Goal: Task Accomplishment & Management: Use online tool/utility

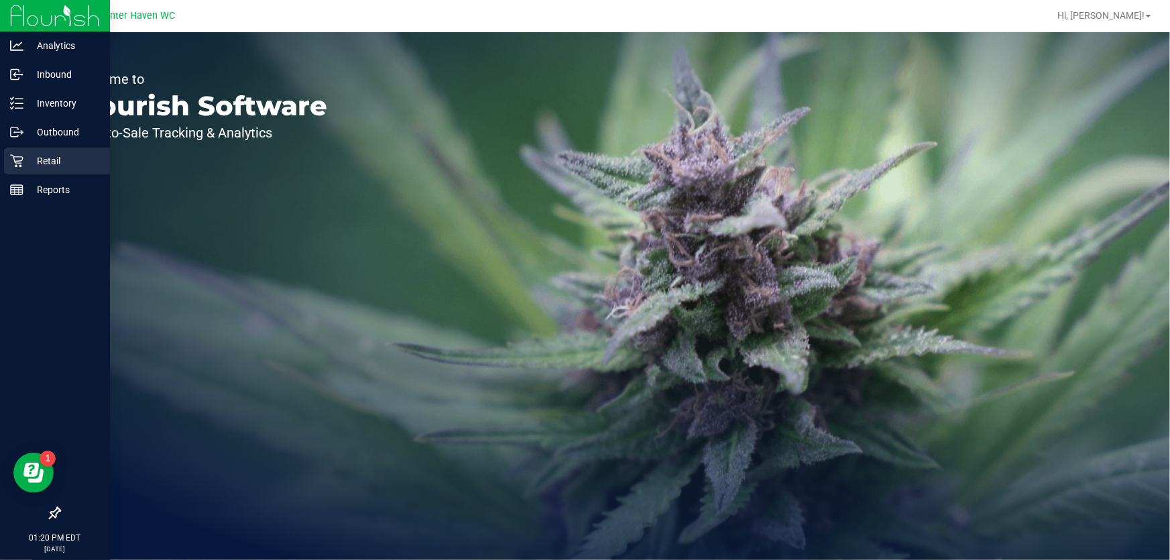
click at [25, 156] on p "Retail" at bounding box center [63, 161] width 80 height 16
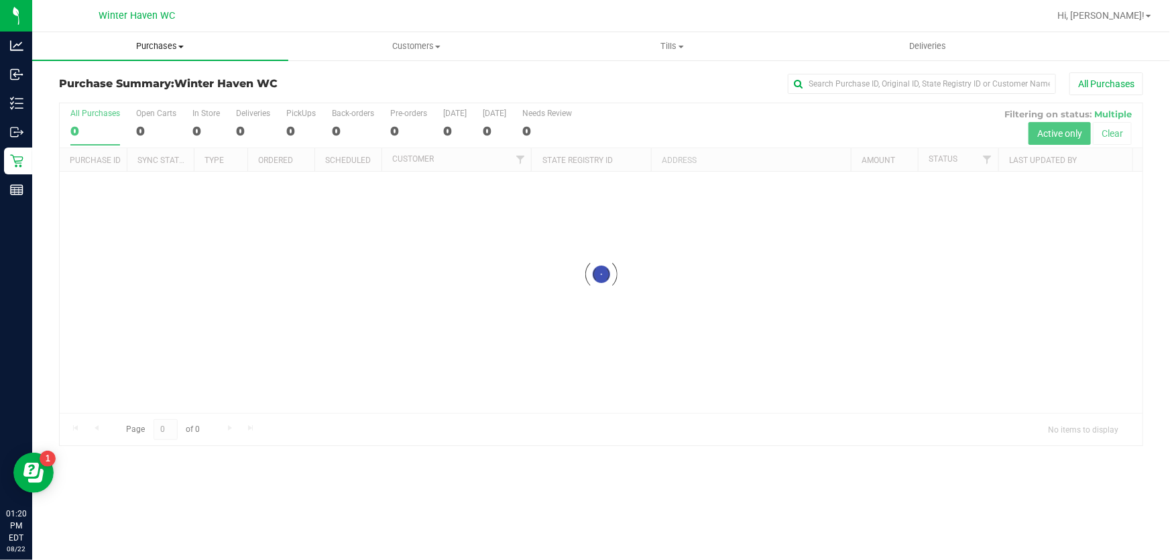
click at [177, 39] on uib-tab-heading "Purchases Summary of purchases Fulfillment All purchases" at bounding box center [160, 46] width 256 height 28
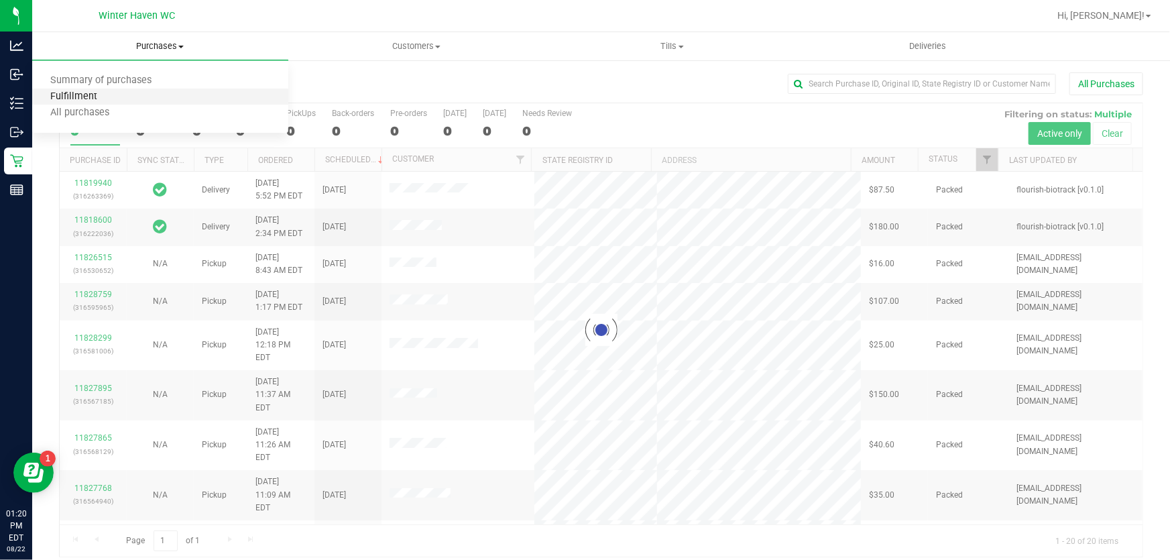
click at [107, 96] on span "Fulfillment" at bounding box center [73, 96] width 83 height 11
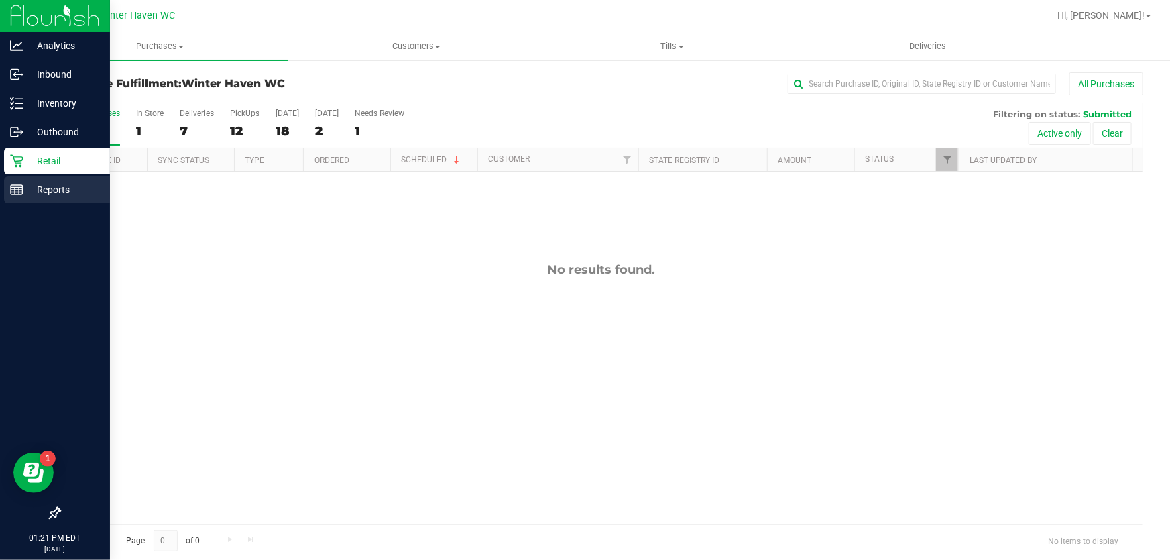
click at [36, 189] on p "Reports" at bounding box center [63, 190] width 80 height 16
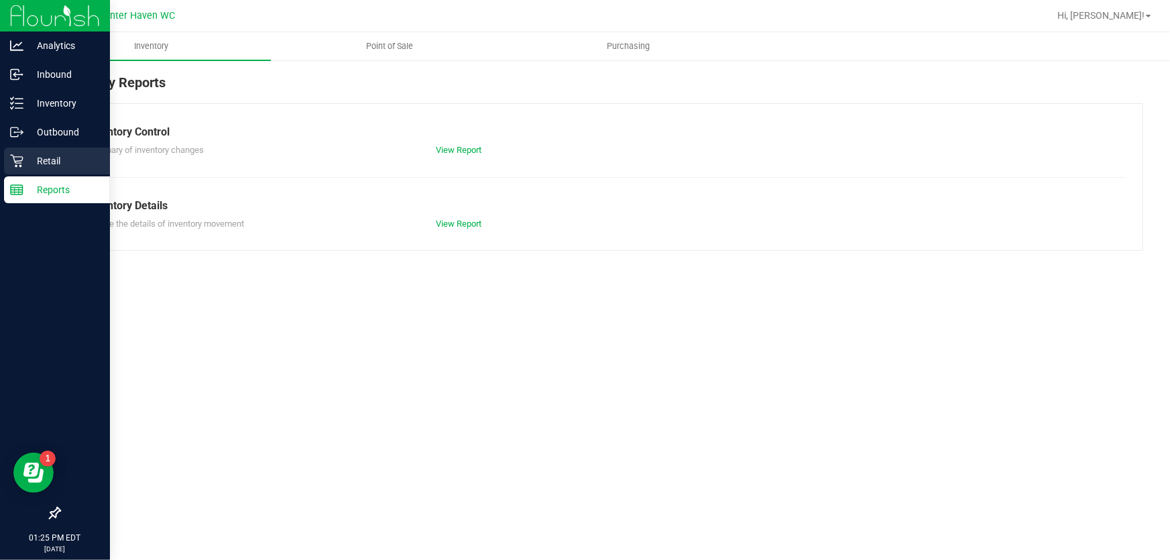
click at [23, 163] on p "Retail" at bounding box center [63, 161] width 80 height 16
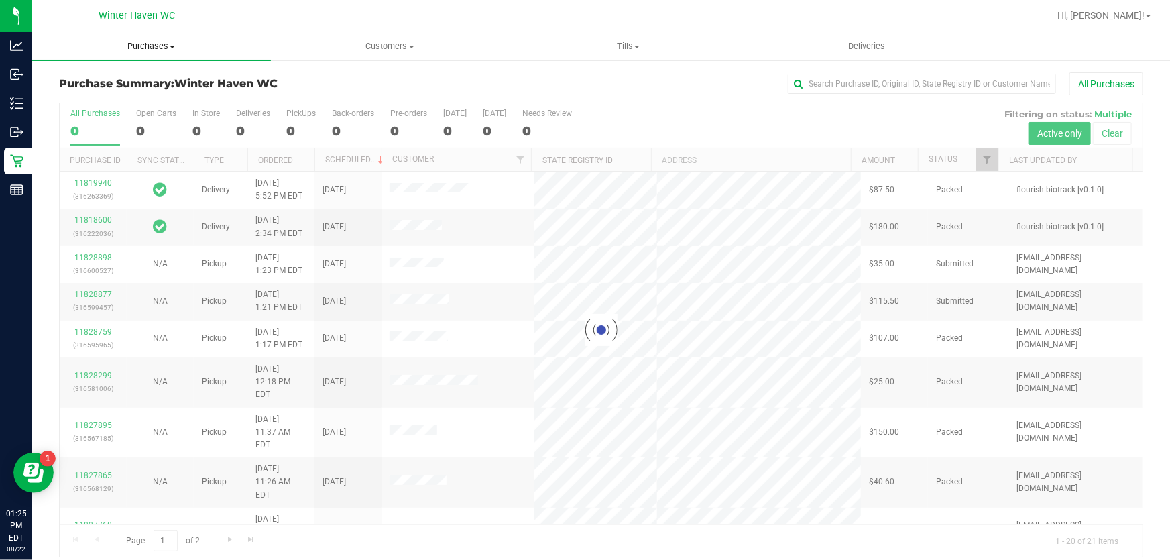
click at [138, 38] on uib-tab-heading "Purchases Summary of purchases Fulfillment All purchases" at bounding box center [151, 46] width 239 height 28
click at [108, 91] on span "Fulfillment" at bounding box center [73, 96] width 83 height 11
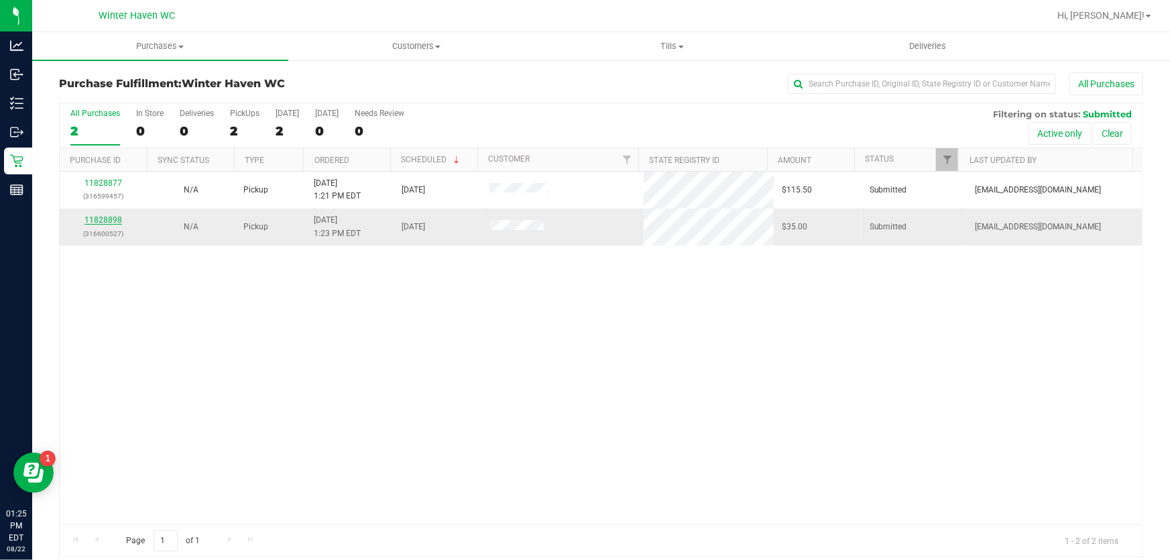
click at [95, 221] on link "11828898" at bounding box center [104, 219] width 38 height 9
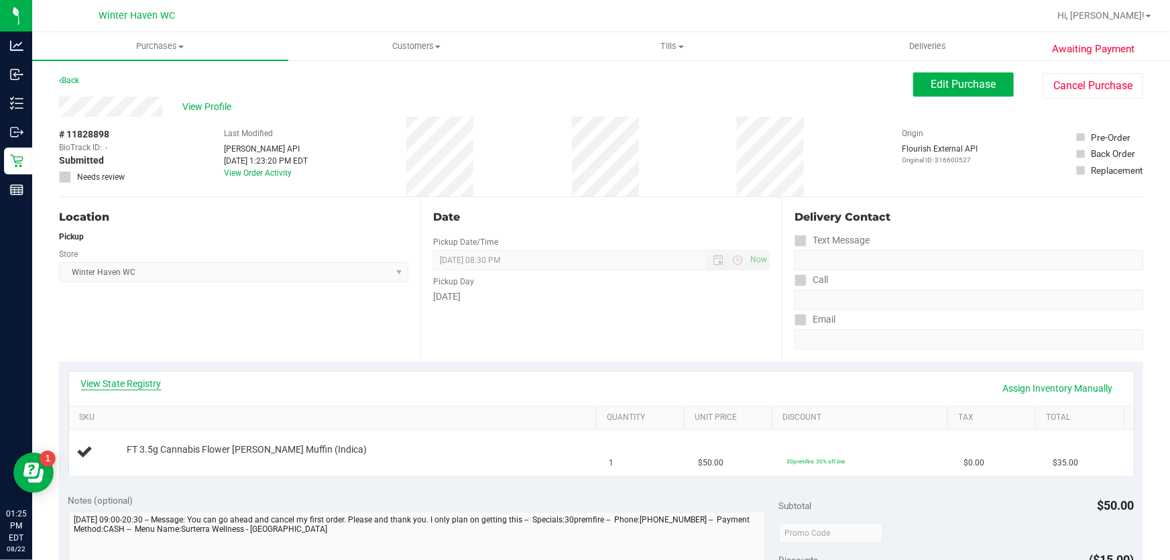
click at [142, 383] on link "View State Registry" at bounding box center [121, 383] width 80 height 13
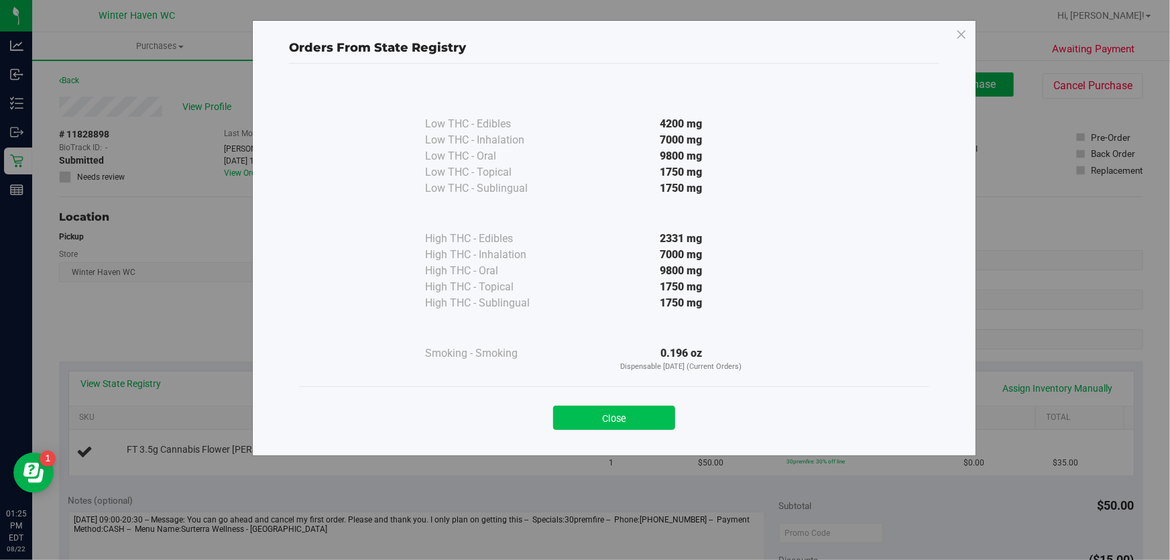
click at [633, 428] on button "Close" at bounding box center [614, 418] width 122 height 24
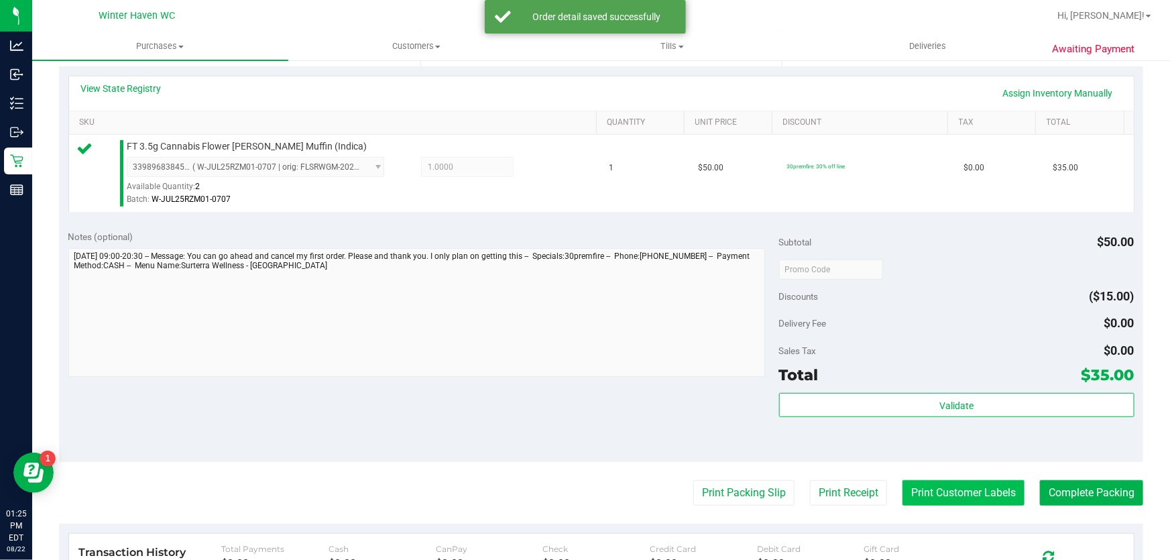
scroll to position [366, 0]
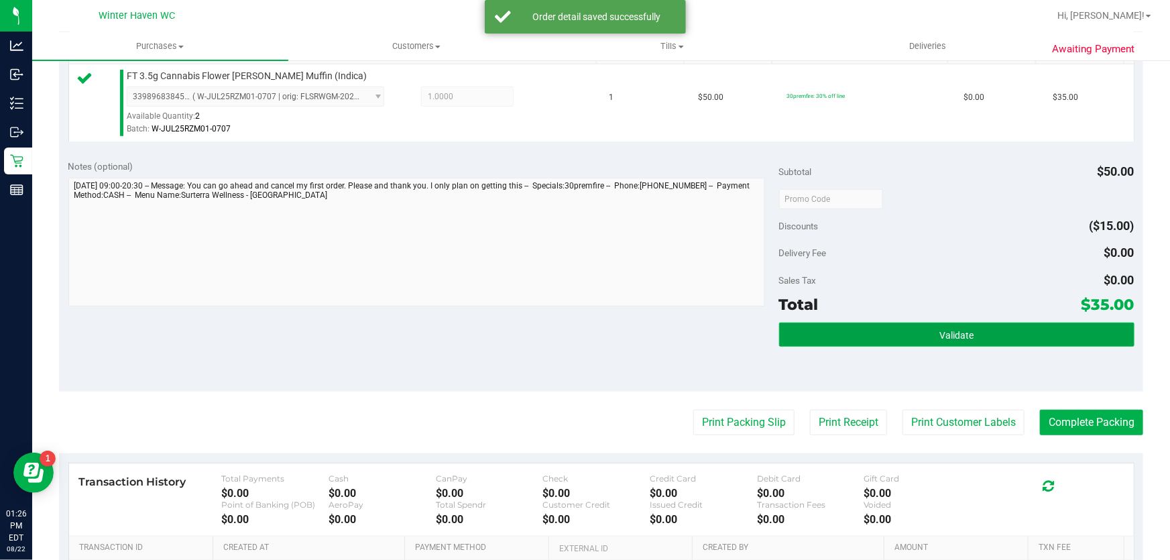
click at [916, 325] on button "Validate" at bounding box center [956, 335] width 355 height 24
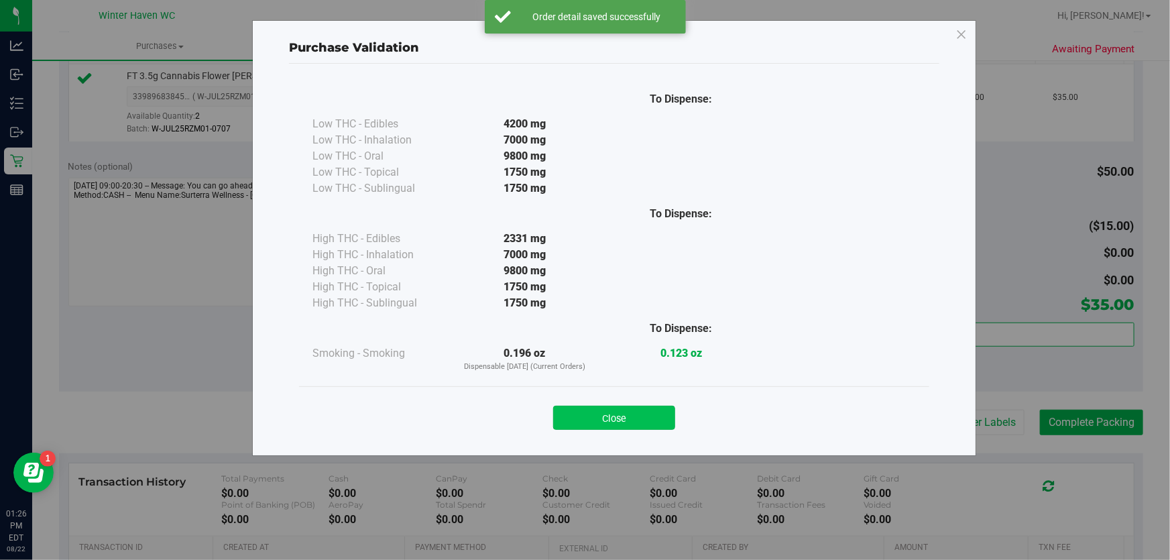
click at [639, 410] on button "Close" at bounding box center [614, 418] width 122 height 24
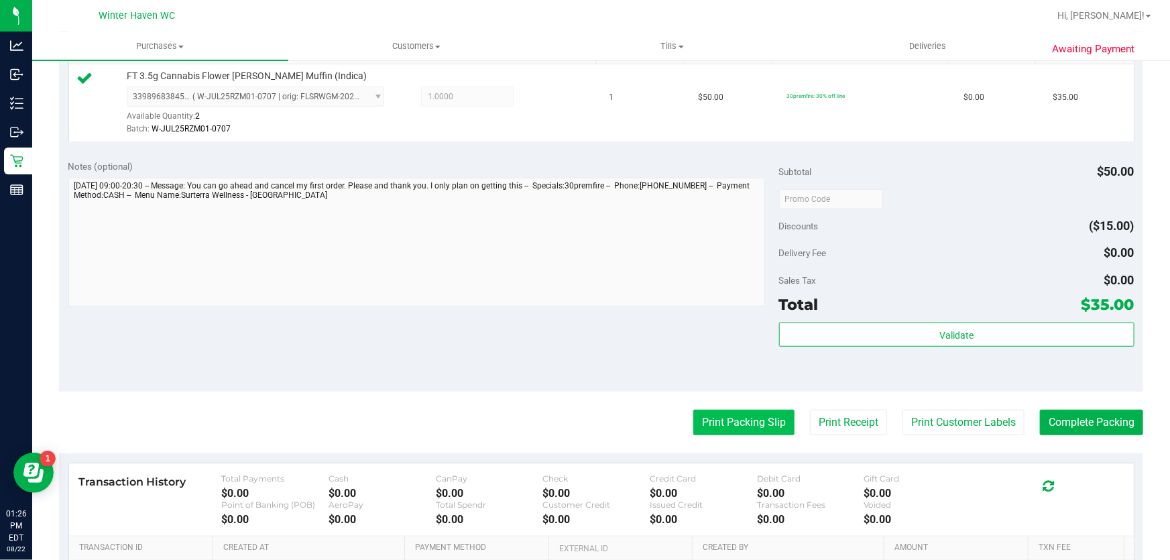
click at [734, 414] on button "Print Packing Slip" at bounding box center [744, 422] width 101 height 25
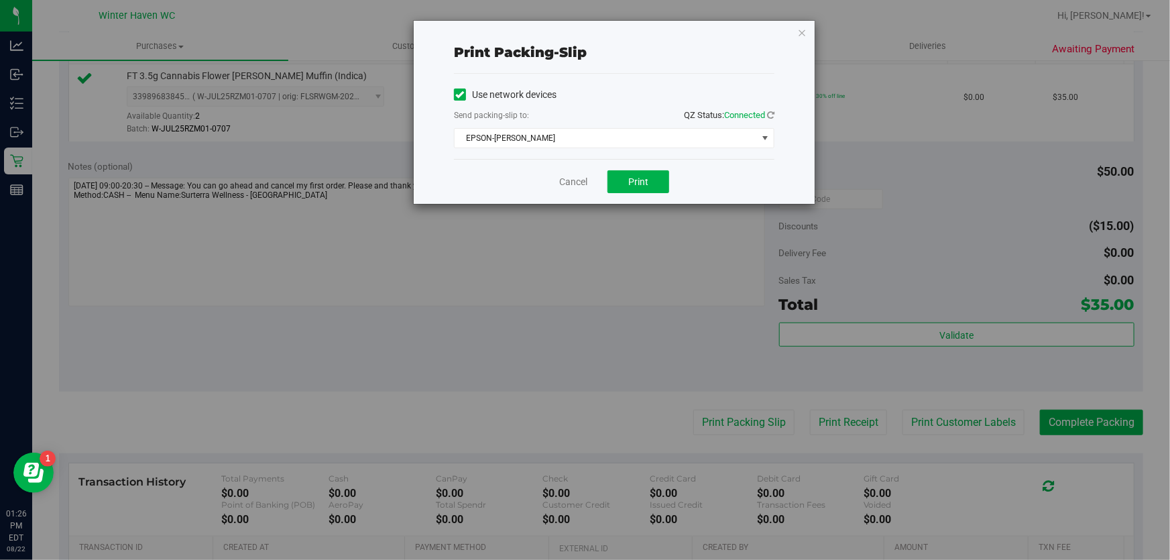
click at [573, 153] on div "Use network devices Send packing-slip to: QZ Status: Connected EPSON-[PERSON_NA…" at bounding box center [614, 116] width 321 height 85
click at [570, 145] on span "EPSON-[PERSON_NAME]" at bounding box center [606, 138] width 303 height 19
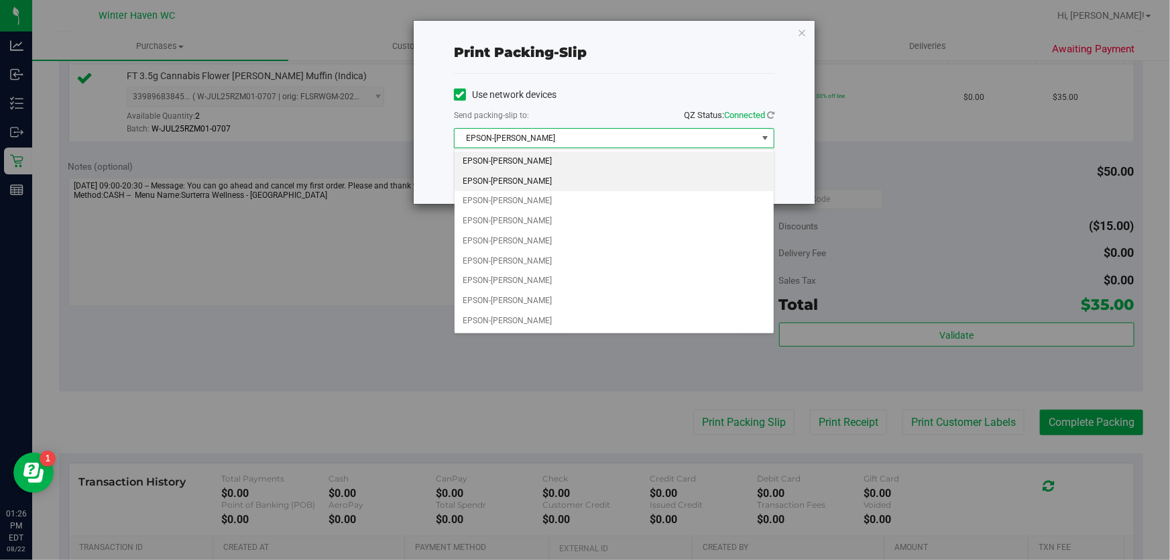
click at [568, 179] on li "EPSON-[PERSON_NAME]" at bounding box center [614, 182] width 319 height 20
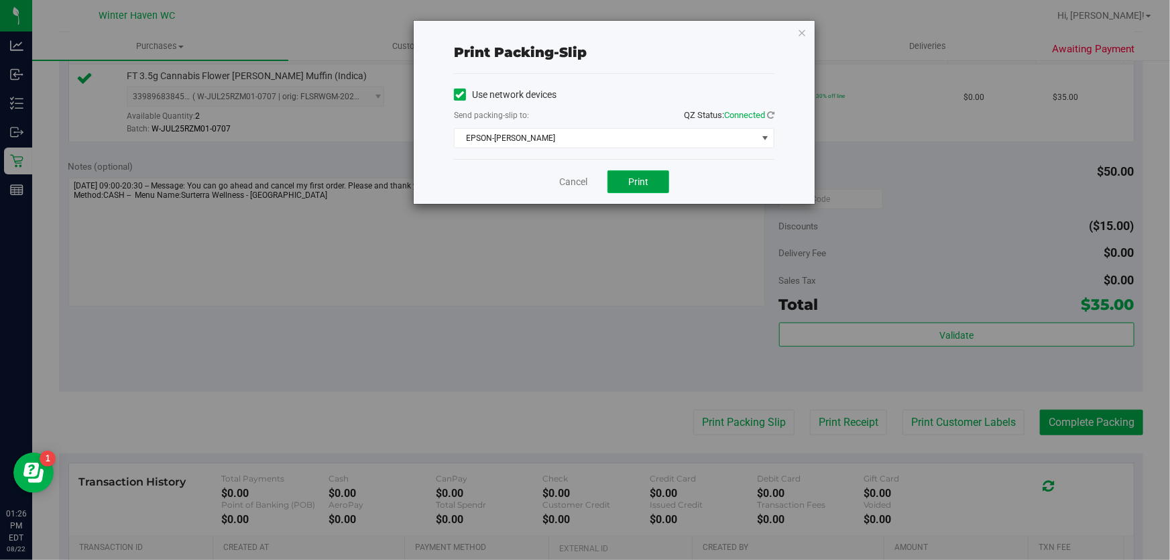
click at [639, 181] on span "Print" at bounding box center [638, 181] width 20 height 11
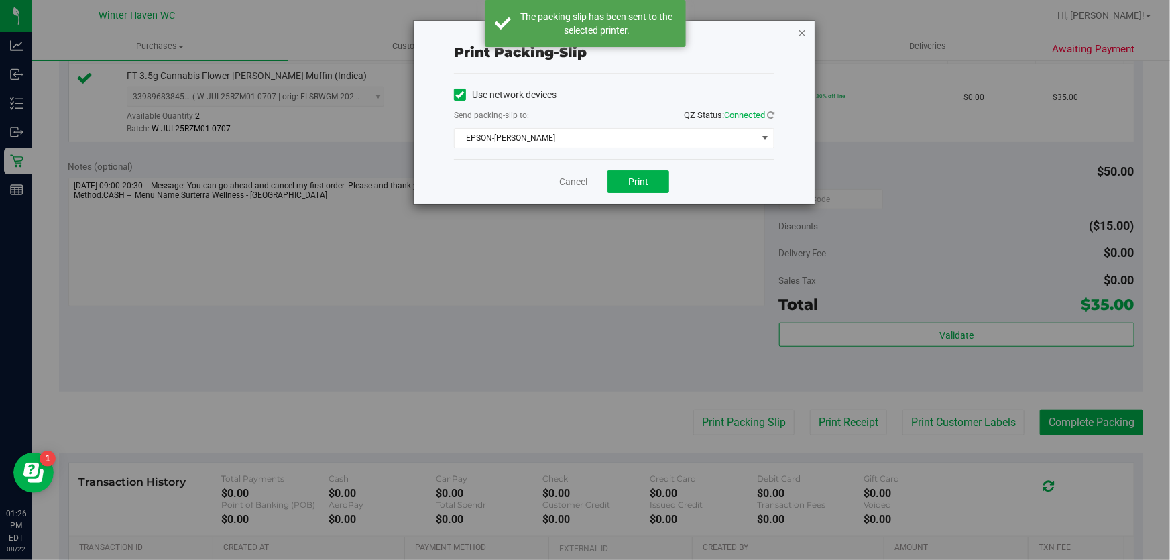
click at [800, 34] on icon "button" at bounding box center [802, 32] width 9 height 16
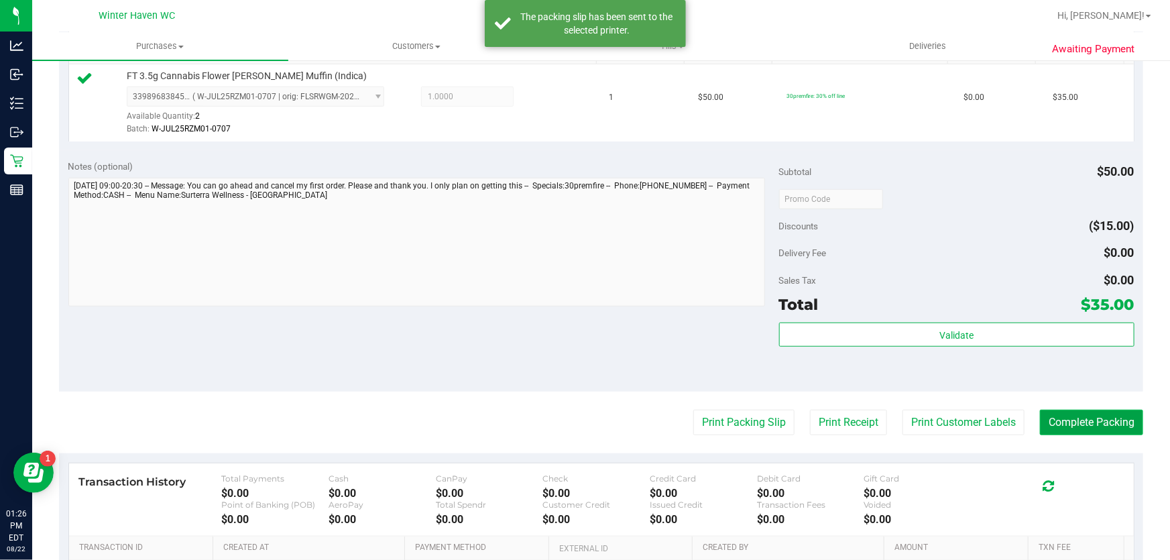
click at [1107, 427] on button "Complete Packing" at bounding box center [1091, 422] width 103 height 25
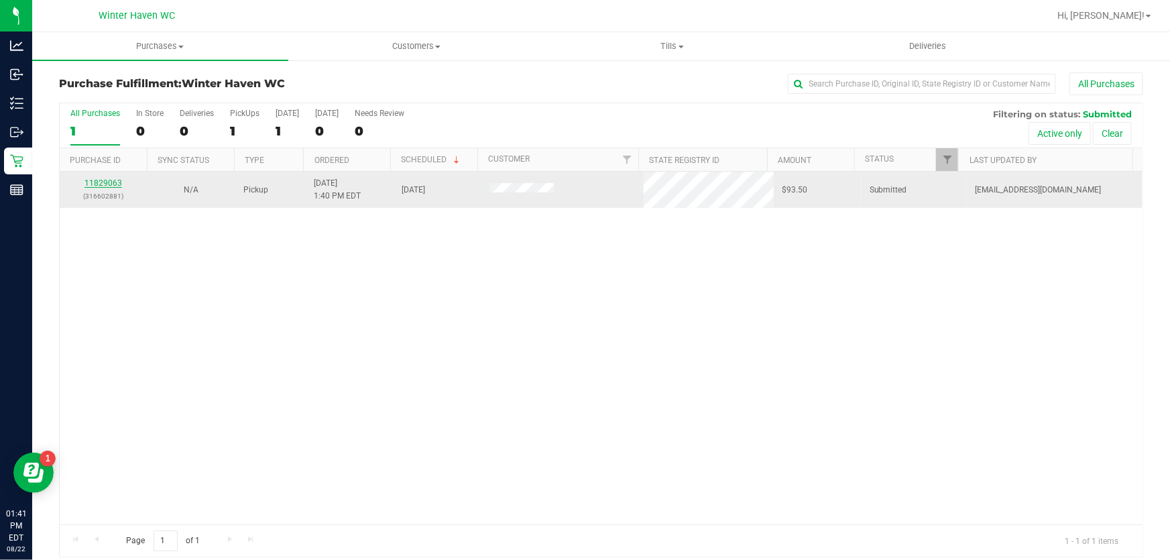
click at [101, 180] on link "11829063" at bounding box center [104, 182] width 38 height 9
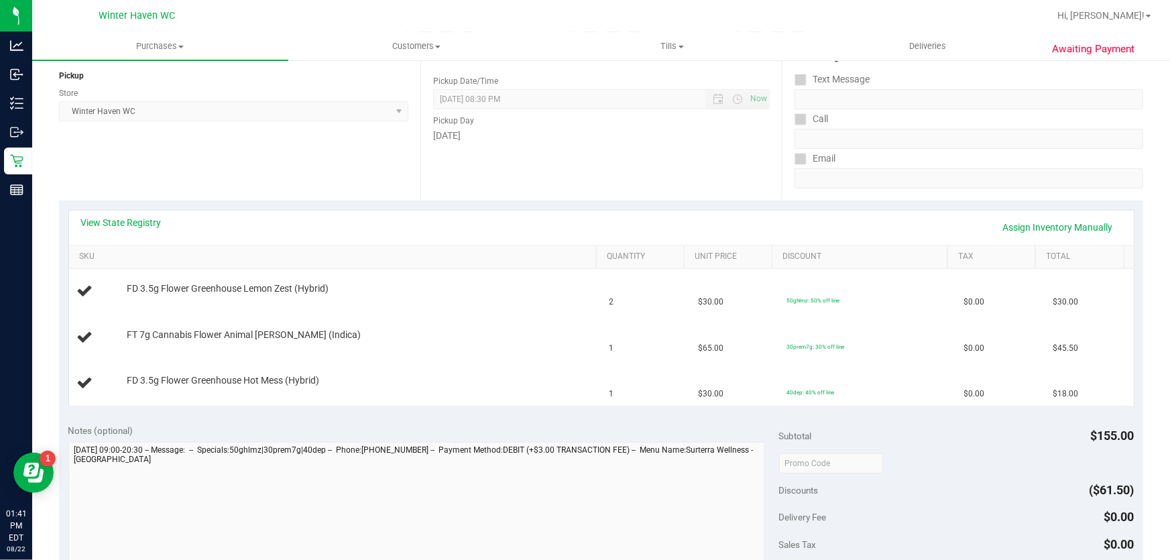
scroll to position [182, 0]
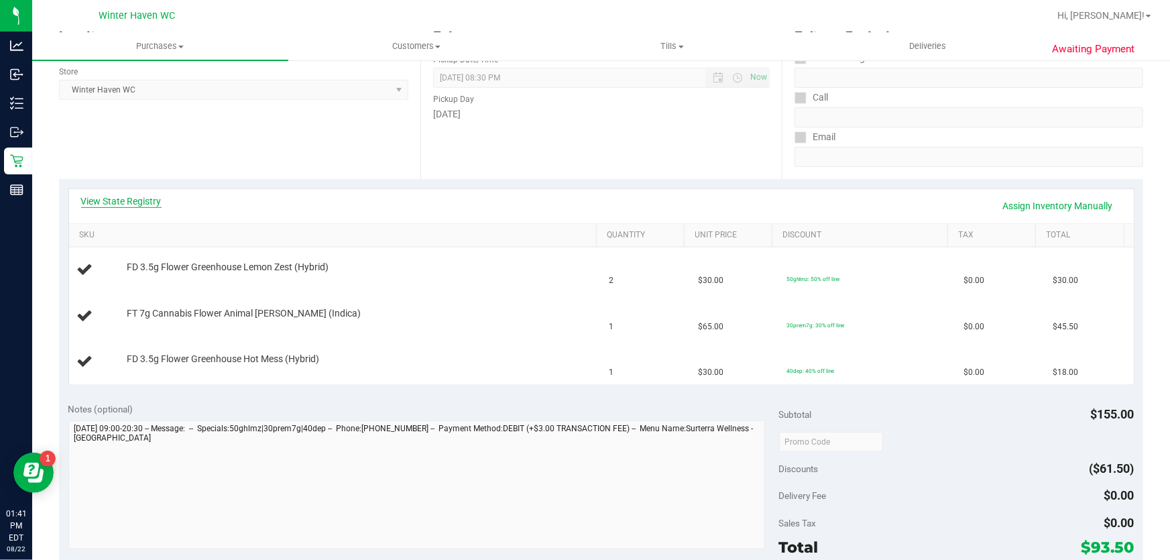
click at [143, 197] on link "View State Registry" at bounding box center [121, 201] width 80 height 13
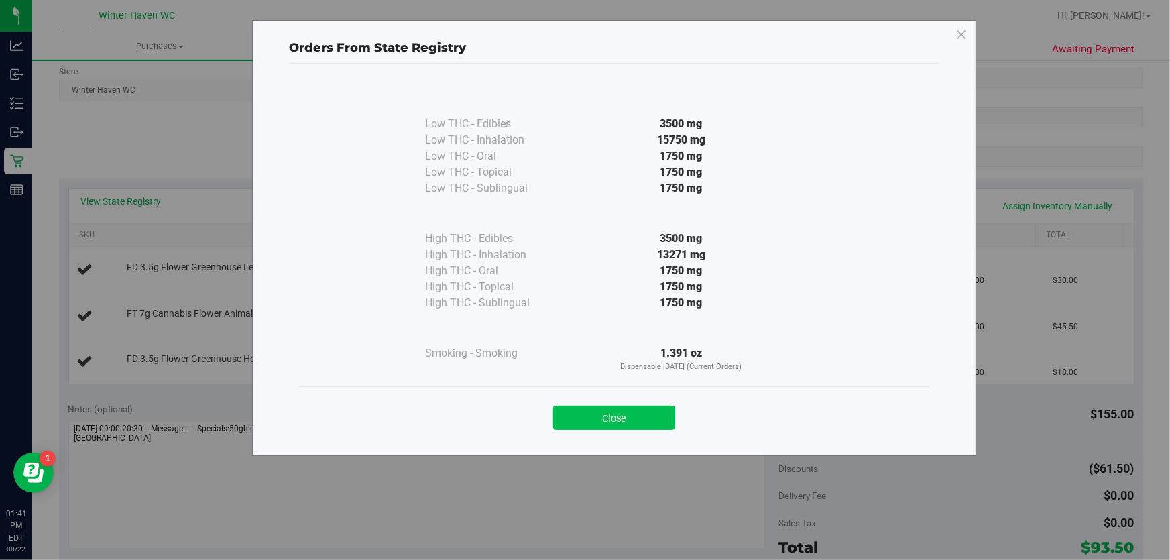
click at [645, 423] on button "Close" at bounding box center [614, 418] width 122 height 24
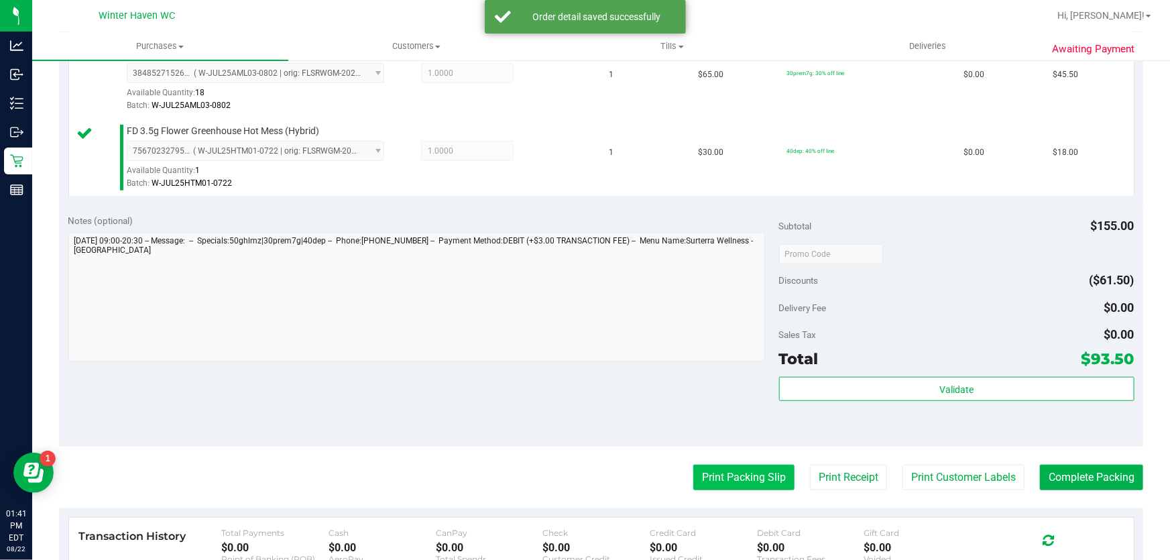
scroll to position [488, 0]
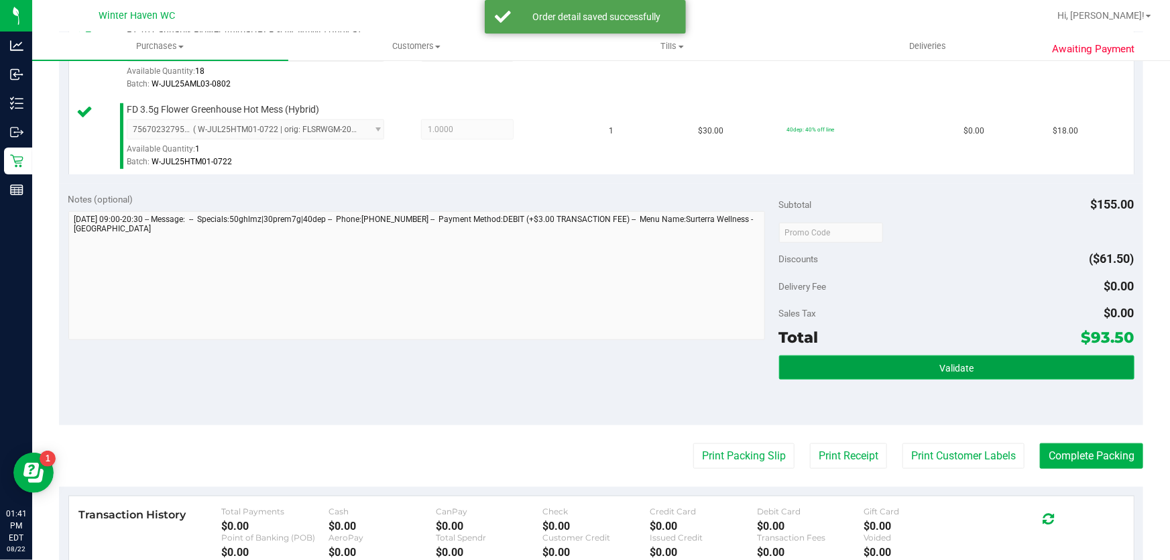
click at [811, 372] on button "Validate" at bounding box center [956, 367] width 355 height 24
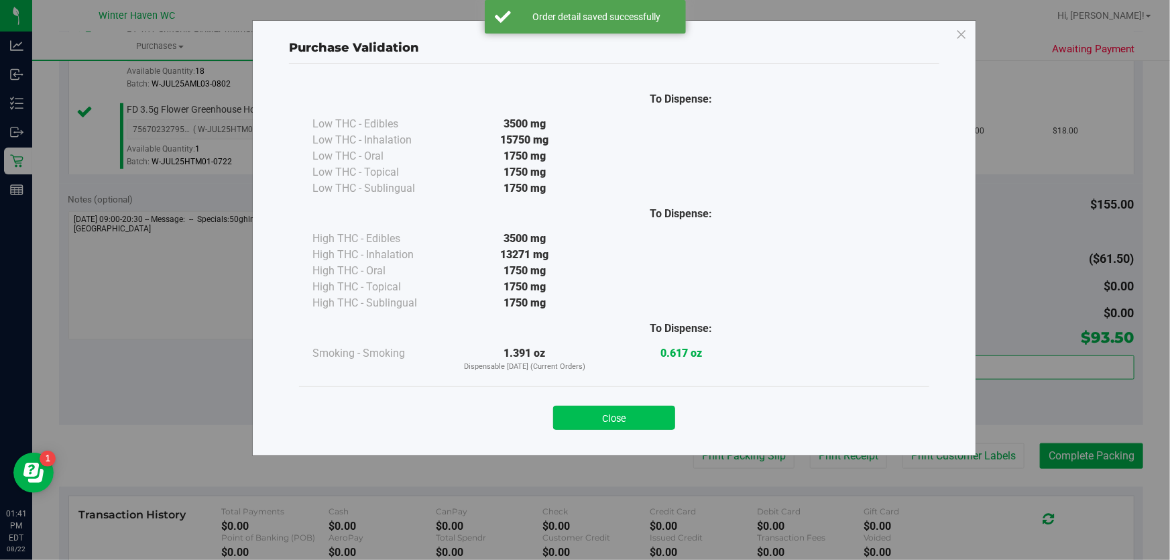
click at [642, 423] on button "Close" at bounding box center [614, 418] width 122 height 24
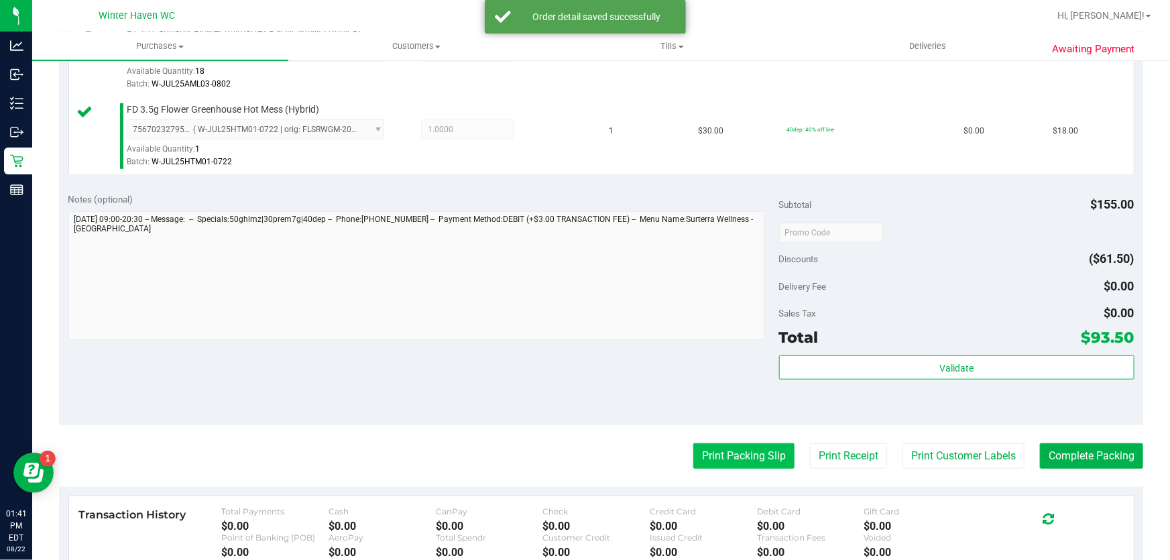
click at [743, 465] on button "Print Packing Slip" at bounding box center [744, 455] width 101 height 25
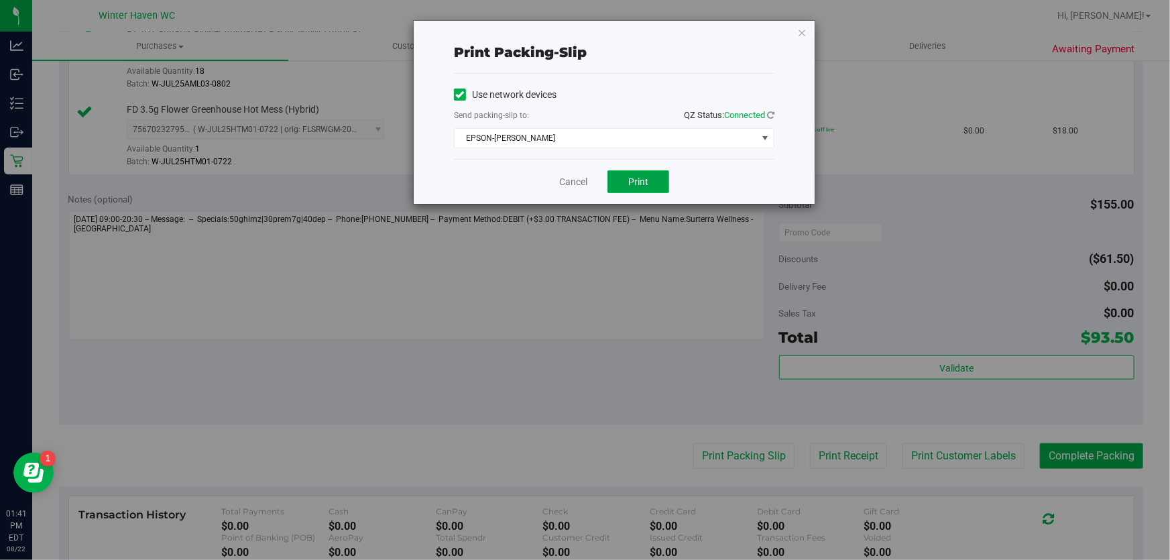
click at [627, 183] on button "Print" at bounding box center [639, 181] width 62 height 23
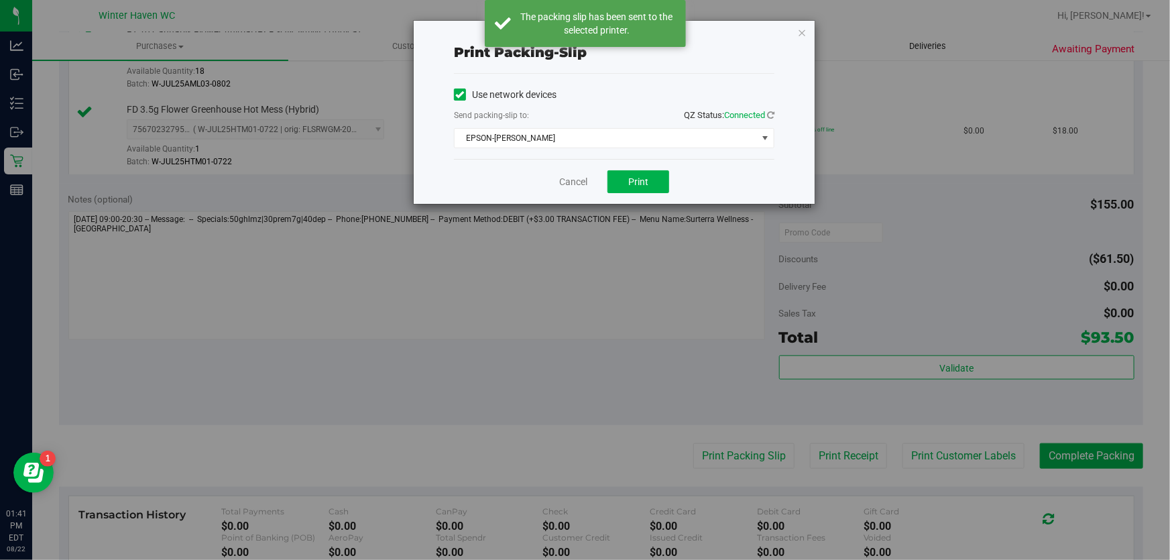
click at [800, 33] on icon "button" at bounding box center [802, 32] width 9 height 16
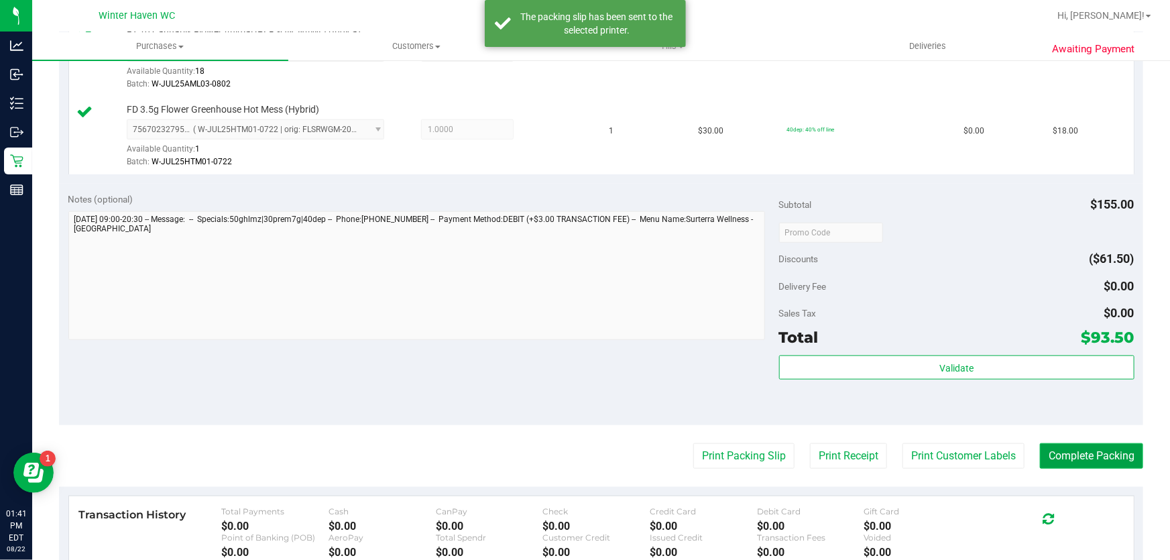
click at [1095, 458] on button "Complete Packing" at bounding box center [1091, 455] width 103 height 25
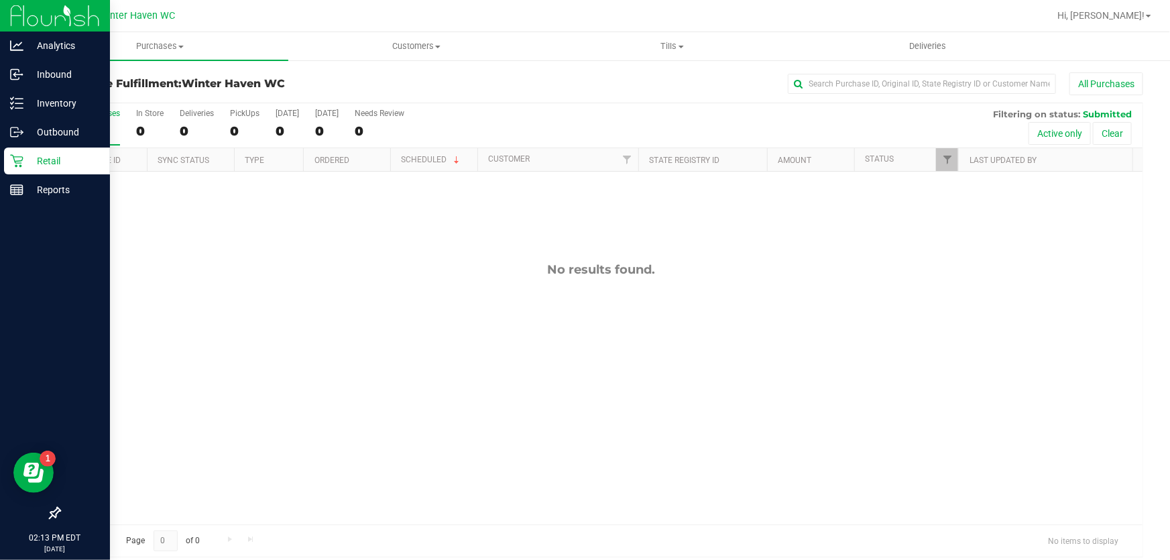
click at [50, 158] on p "Retail" at bounding box center [63, 161] width 80 height 16
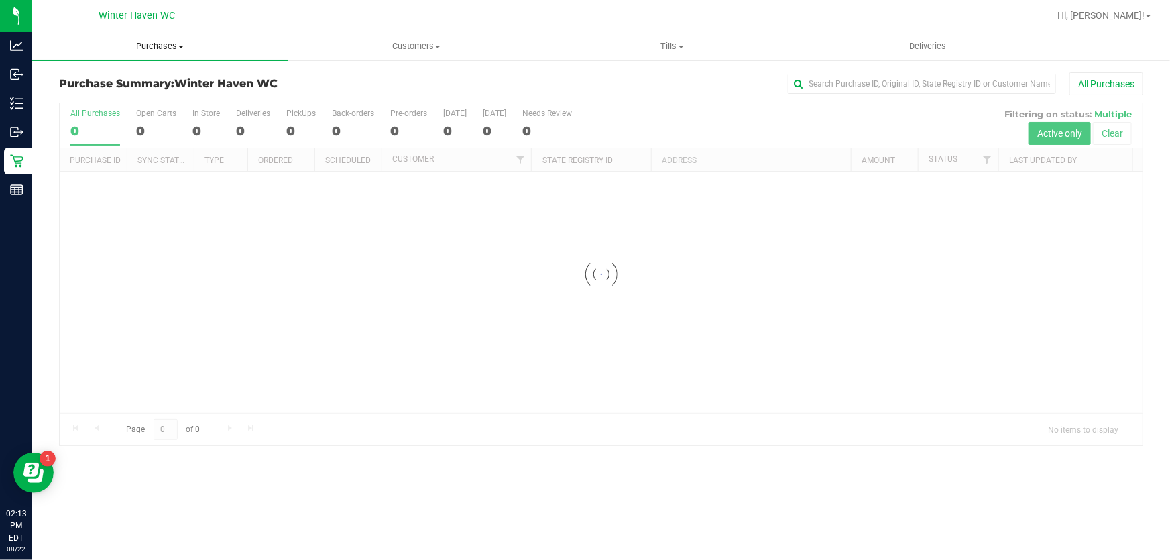
click at [148, 46] on span "Purchases" at bounding box center [160, 46] width 256 height 12
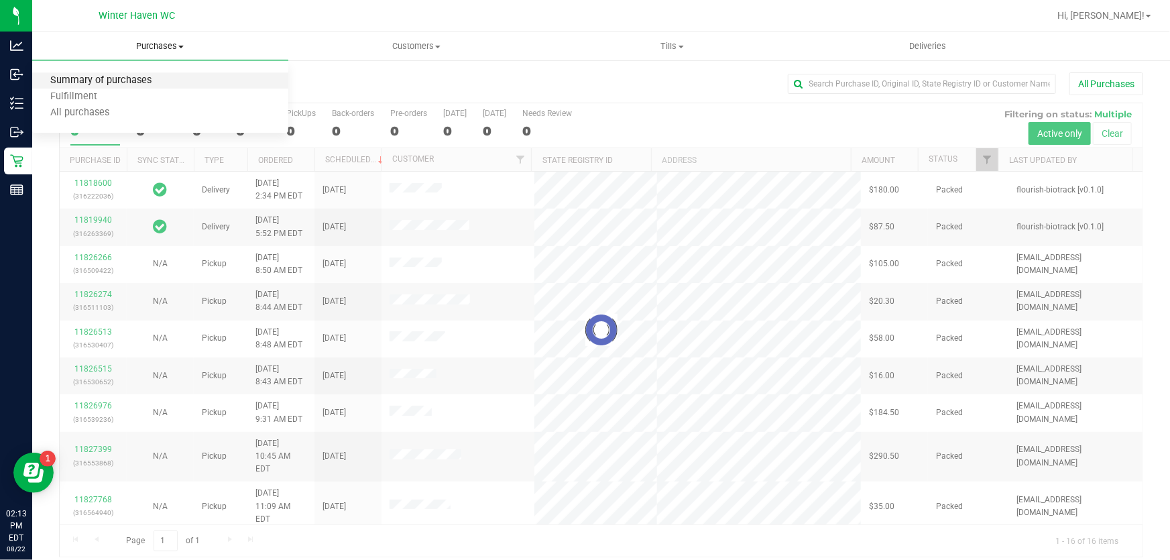
click at [83, 76] on span "Summary of purchases" at bounding box center [101, 80] width 138 height 11
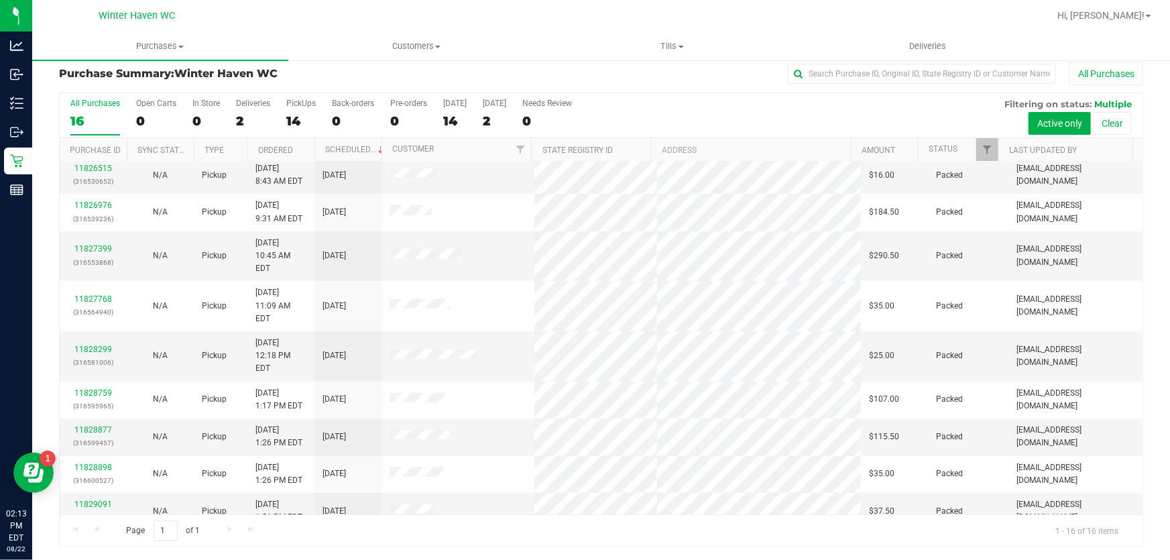
scroll to position [240, 0]
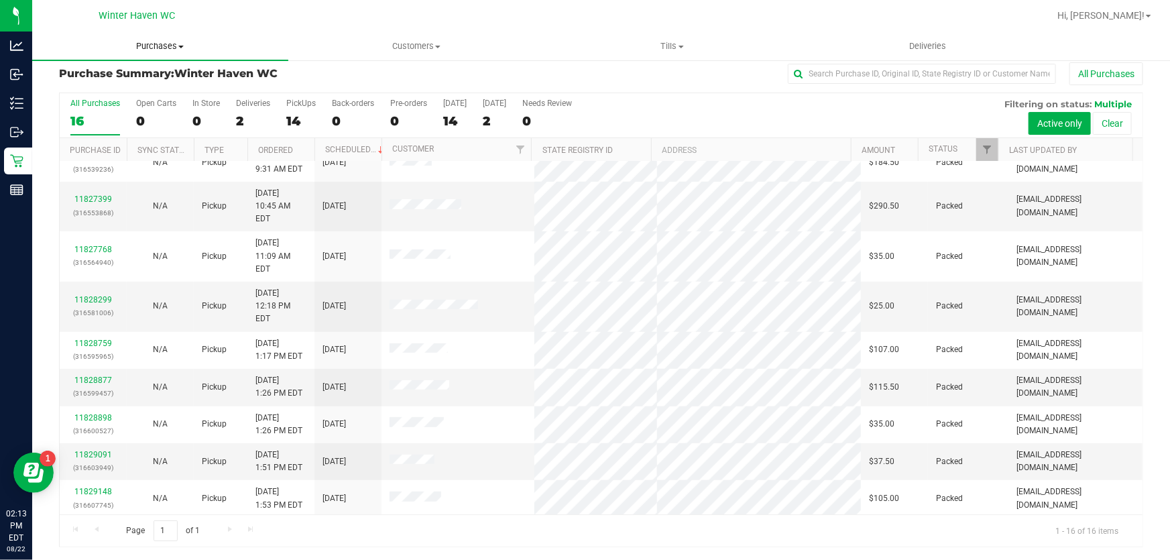
click at [147, 54] on uib-tab-heading "Purchases Summary of purchases Fulfillment All purchases" at bounding box center [160, 46] width 256 height 28
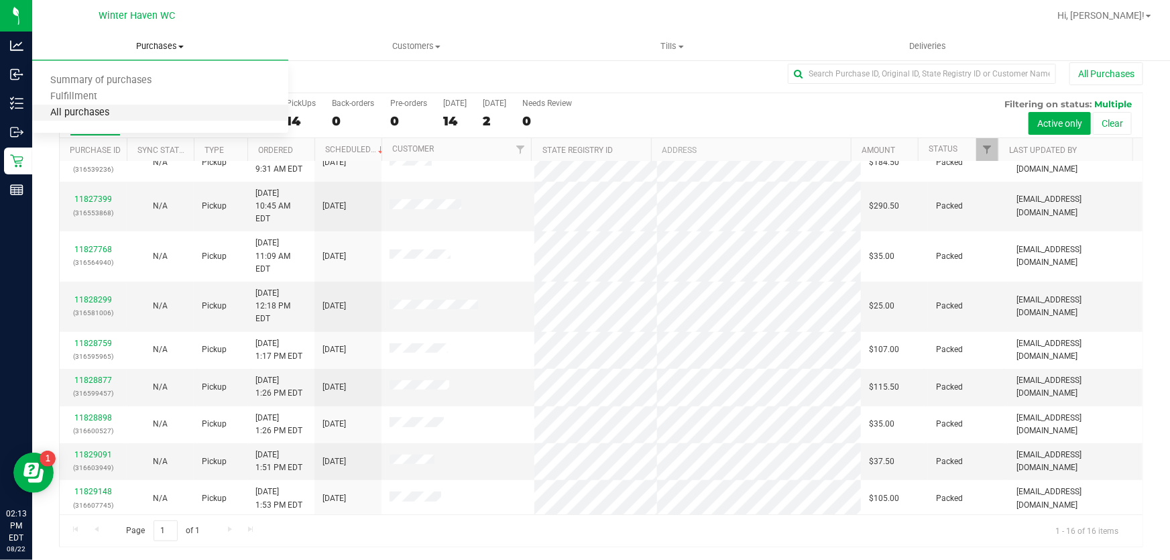
click at [86, 108] on span "All purchases" at bounding box center [79, 112] width 95 height 11
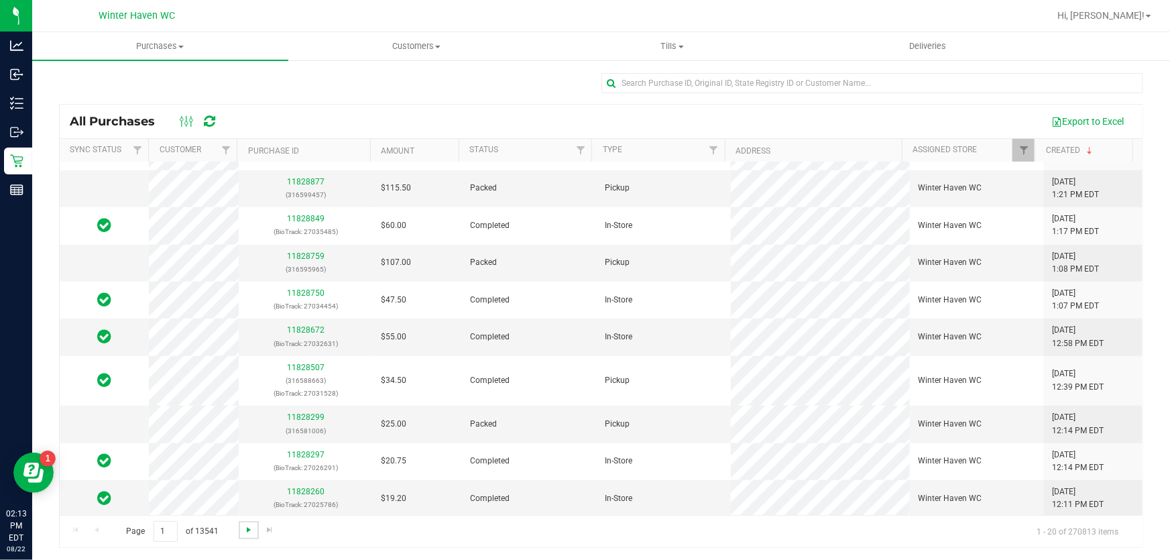
click at [249, 525] on span "Go to the next page" at bounding box center [248, 530] width 11 height 11
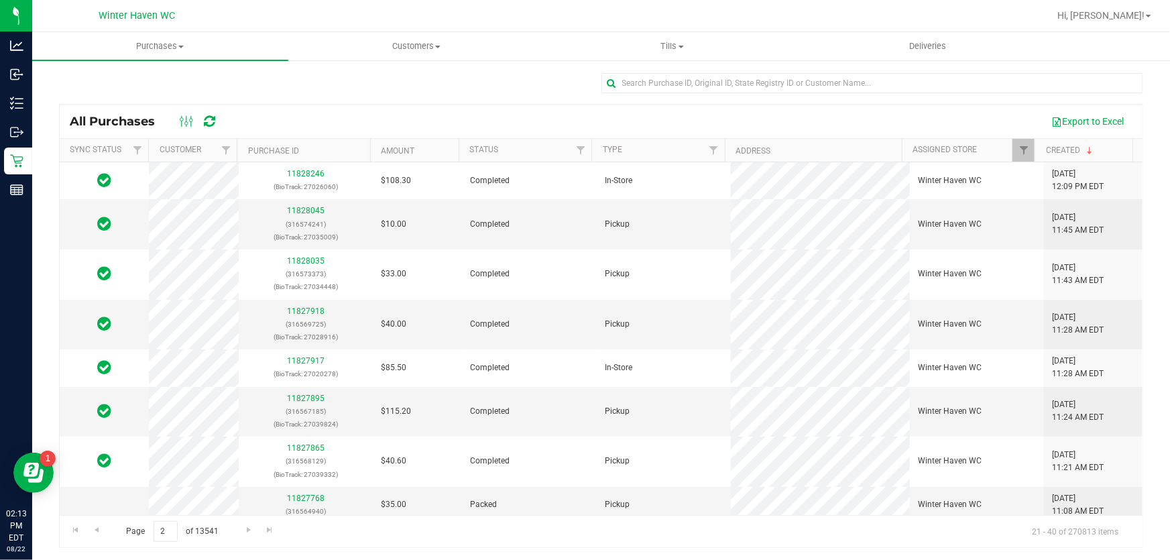
click at [333, 74] on div at bounding box center [601, 88] width 1085 height 31
click at [144, 40] on uib-tab-heading "Purchases Summary of purchases Fulfillment All purchases" at bounding box center [160, 46] width 256 height 28
click at [101, 94] on span "Fulfillment" at bounding box center [73, 96] width 83 height 11
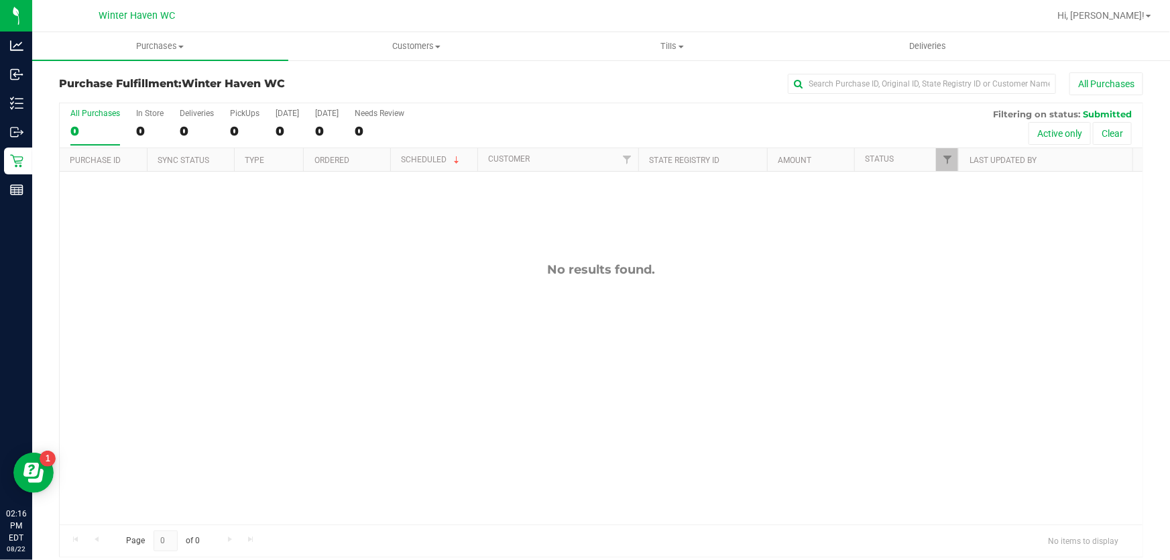
drag, startPoint x: 401, startPoint y: 121, endPoint x: 840, endPoint y: 441, distance: 542.9
click at [840, 441] on div "No results found." at bounding box center [601, 393] width 1083 height 443
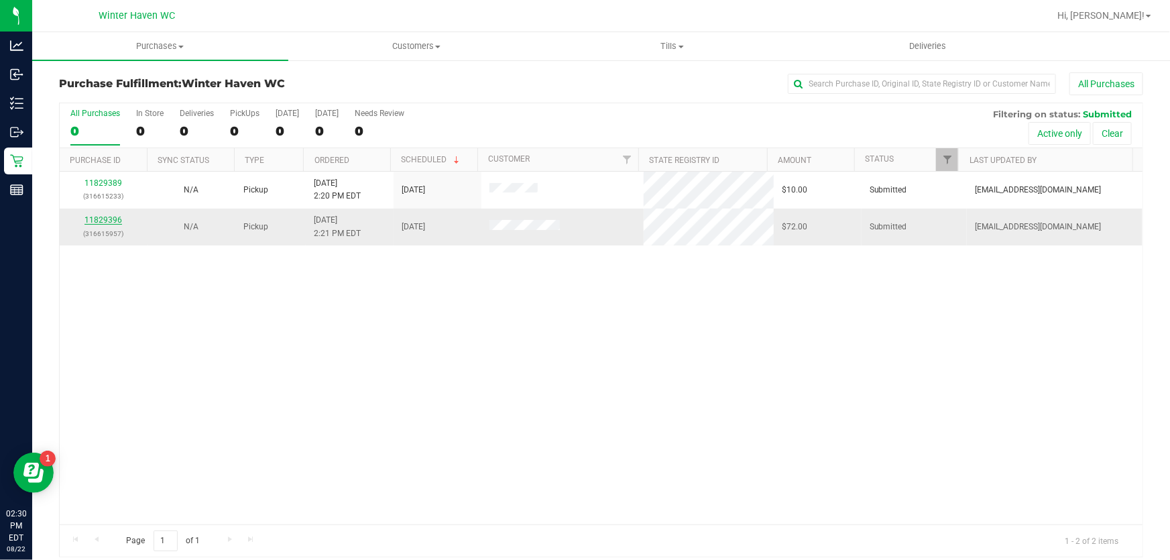
click at [111, 217] on link "11829396" at bounding box center [104, 219] width 38 height 9
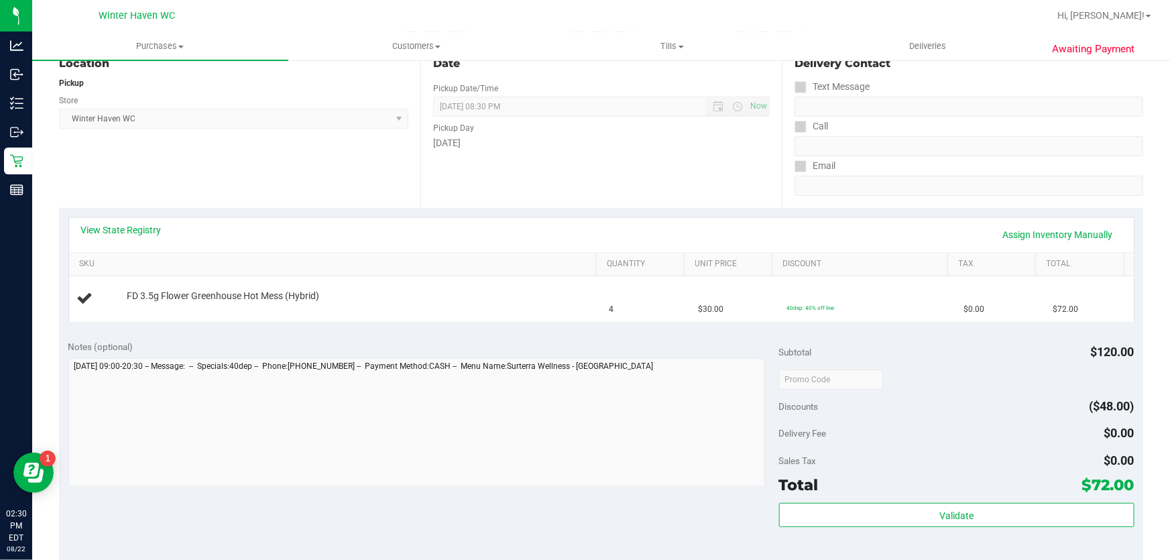
scroll to position [182, 0]
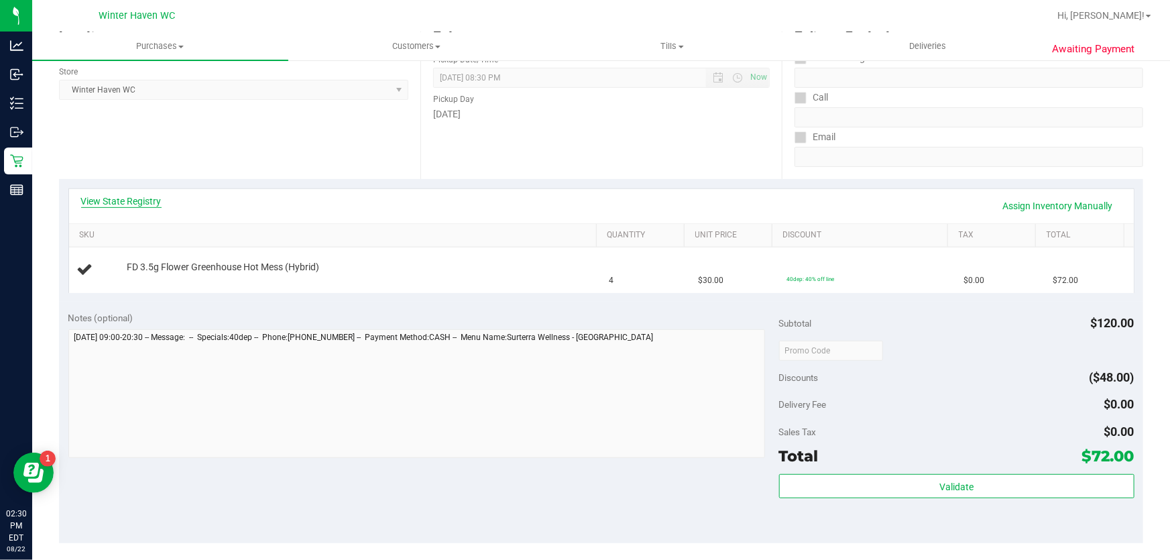
click at [146, 201] on link "View State Registry" at bounding box center [121, 201] width 80 height 13
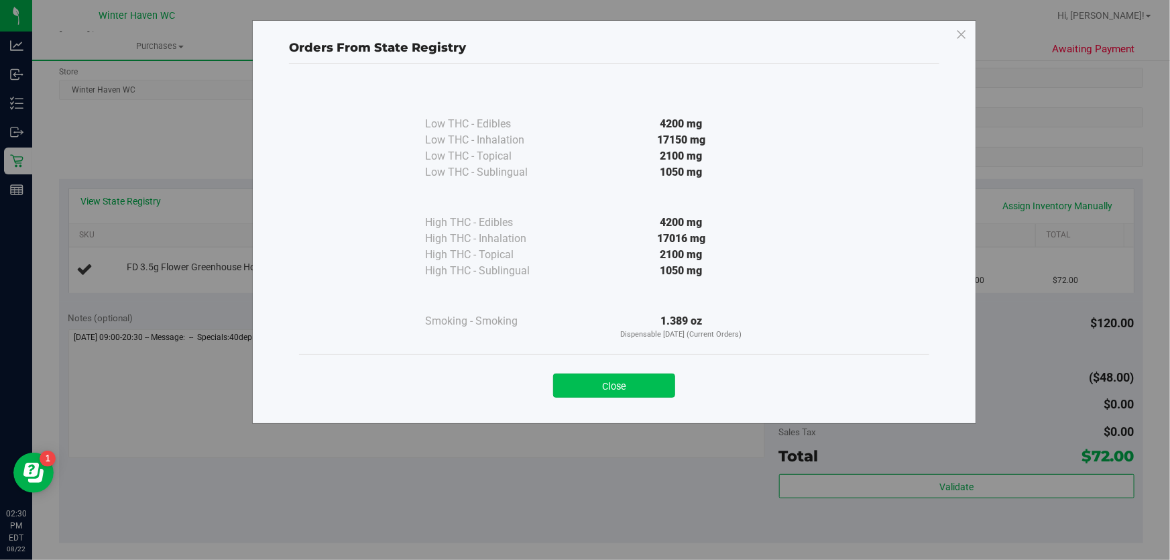
click at [633, 379] on button "Close" at bounding box center [614, 386] width 122 height 24
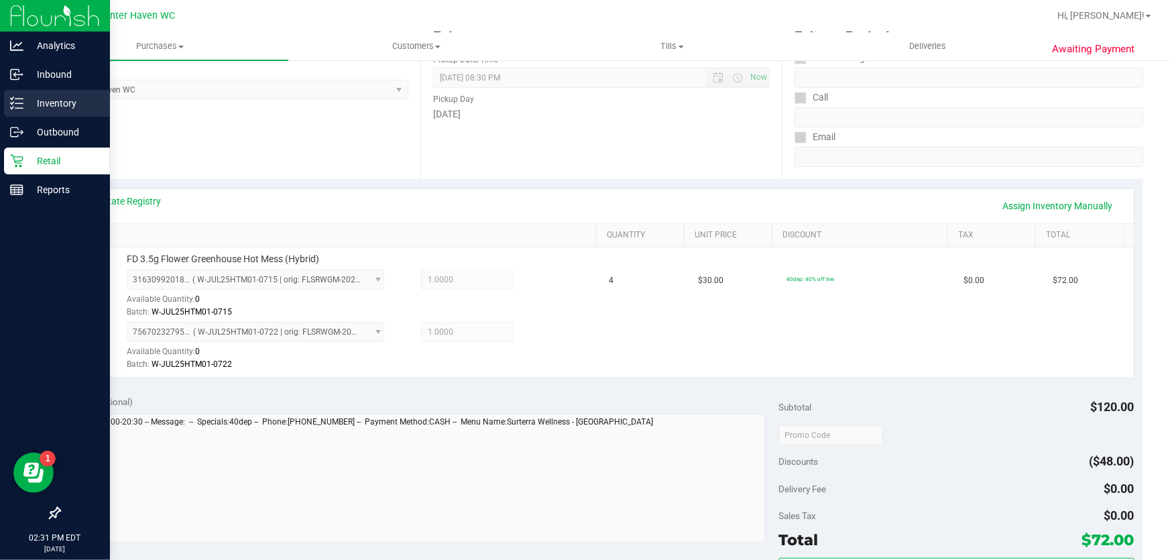
click at [36, 102] on p "Inventory" at bounding box center [63, 103] width 80 height 16
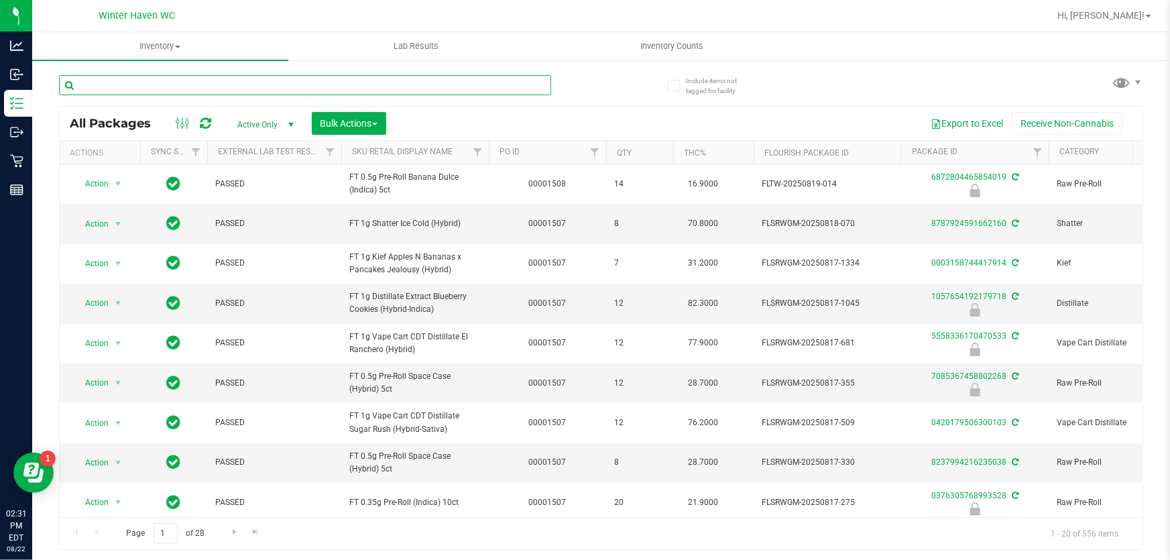
click at [272, 87] on input "text" at bounding box center [305, 85] width 492 height 20
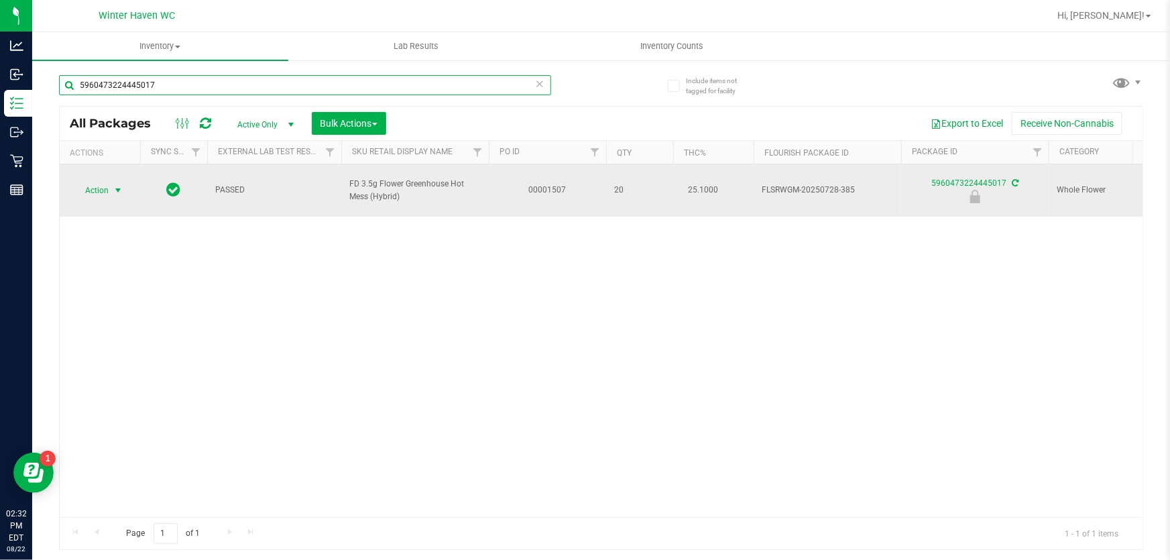
type input "5960473224445017"
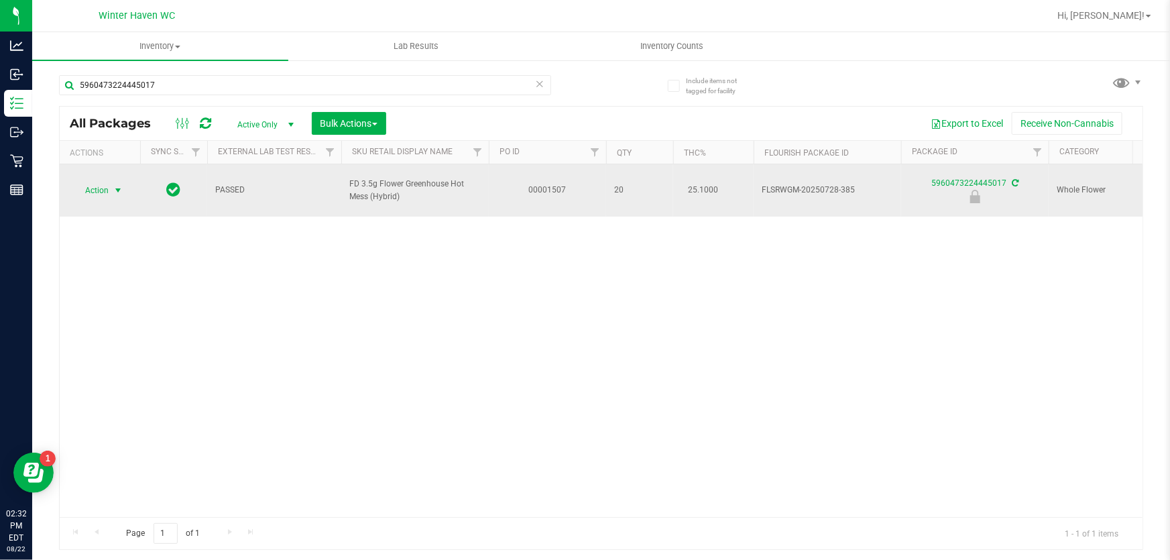
click at [87, 188] on span "Action" at bounding box center [91, 190] width 36 height 19
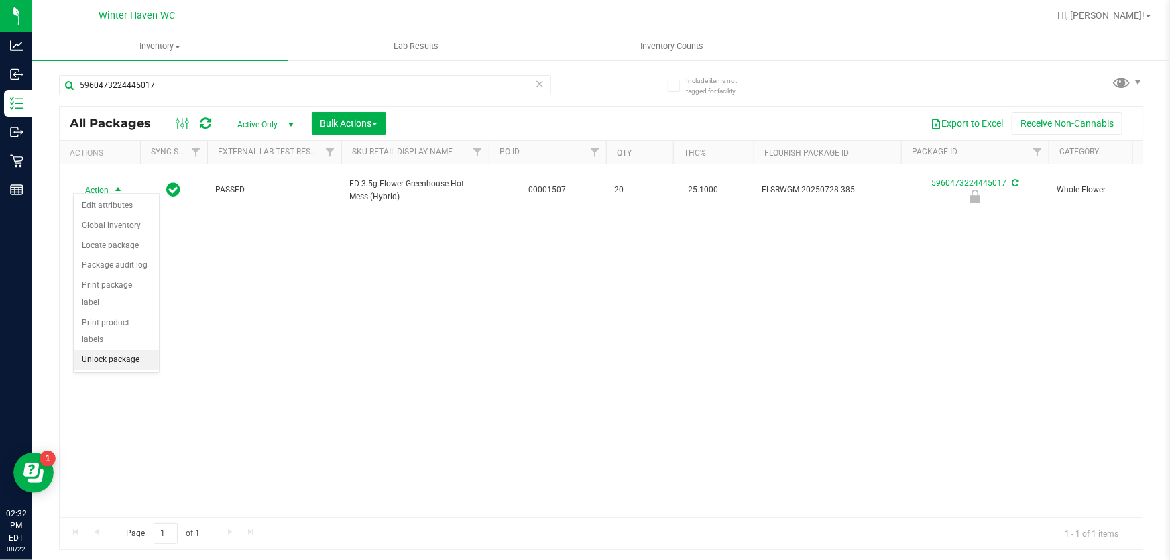
click at [138, 350] on li "Unlock package" at bounding box center [116, 360] width 85 height 20
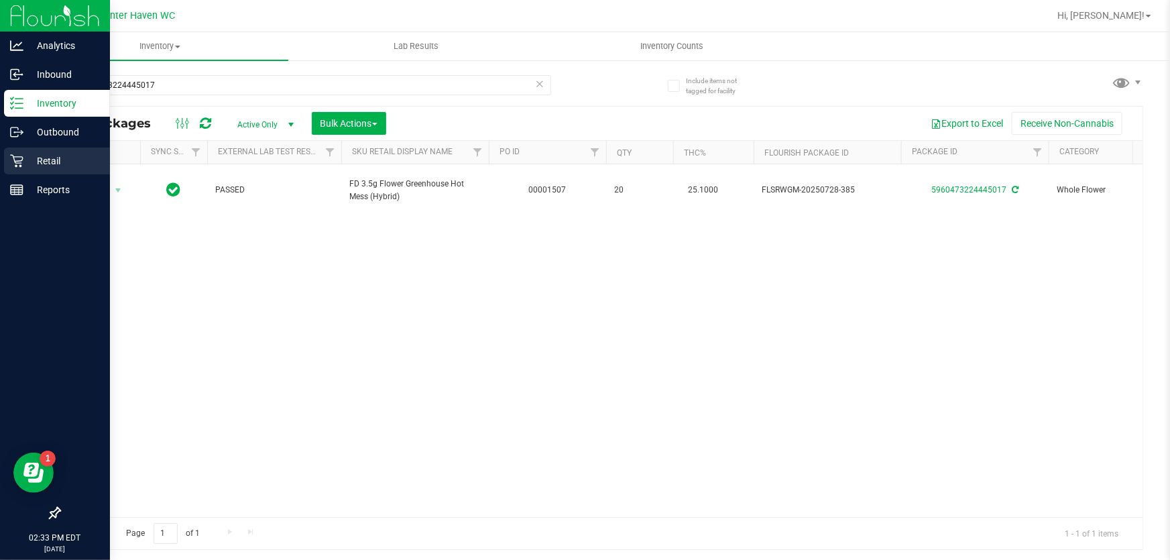
click at [11, 166] on icon at bounding box center [16, 160] width 13 height 13
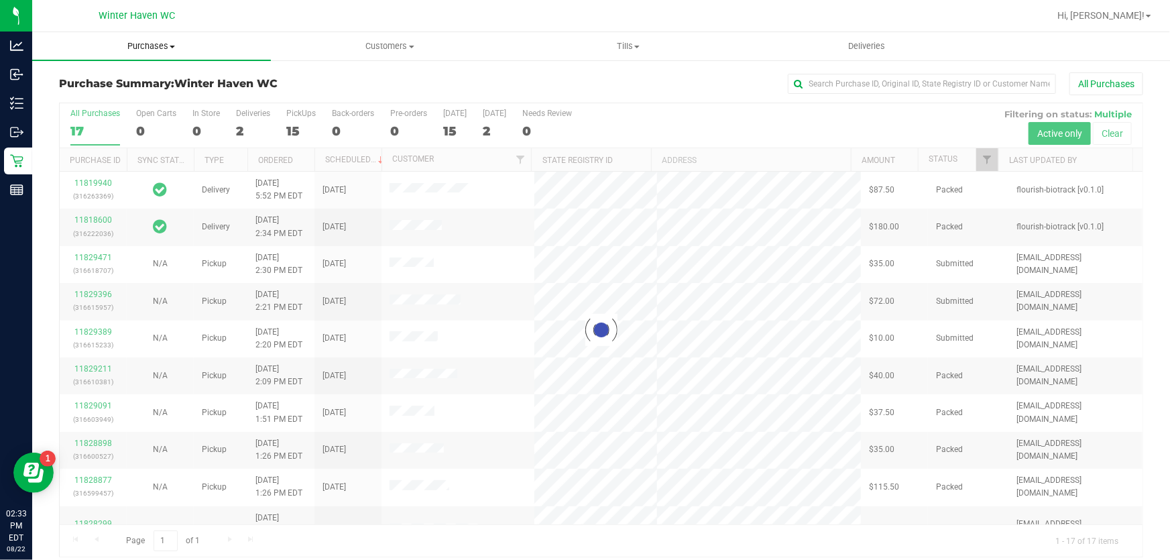
click at [156, 36] on uib-tab-heading "Purchases Summary of purchases Fulfillment All purchases" at bounding box center [151, 46] width 239 height 28
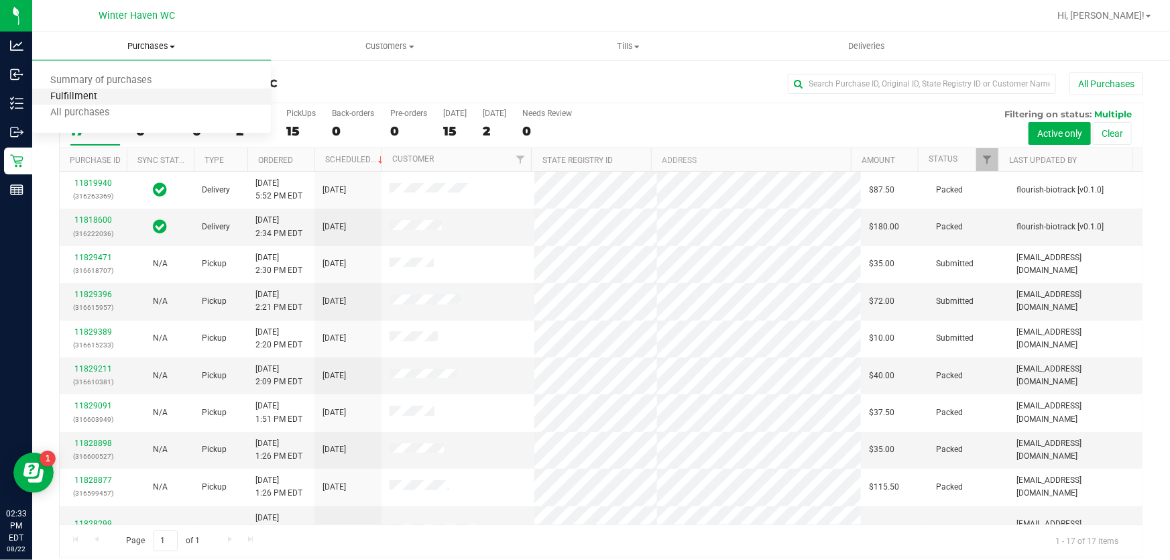
click at [100, 100] on span "Fulfillment" at bounding box center [73, 96] width 83 height 11
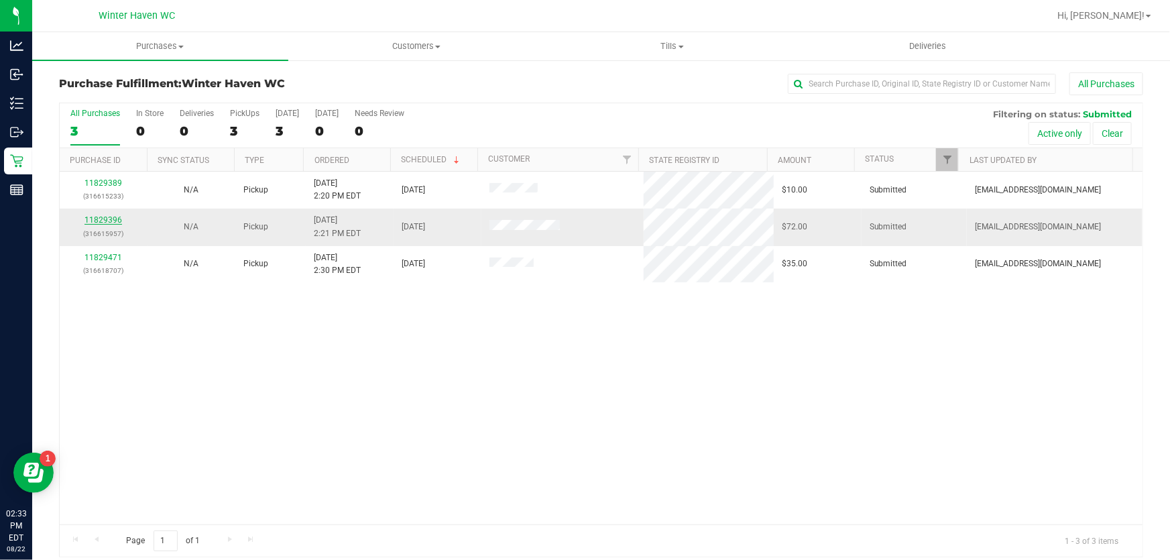
click at [91, 215] on link "11829396" at bounding box center [104, 219] width 38 height 9
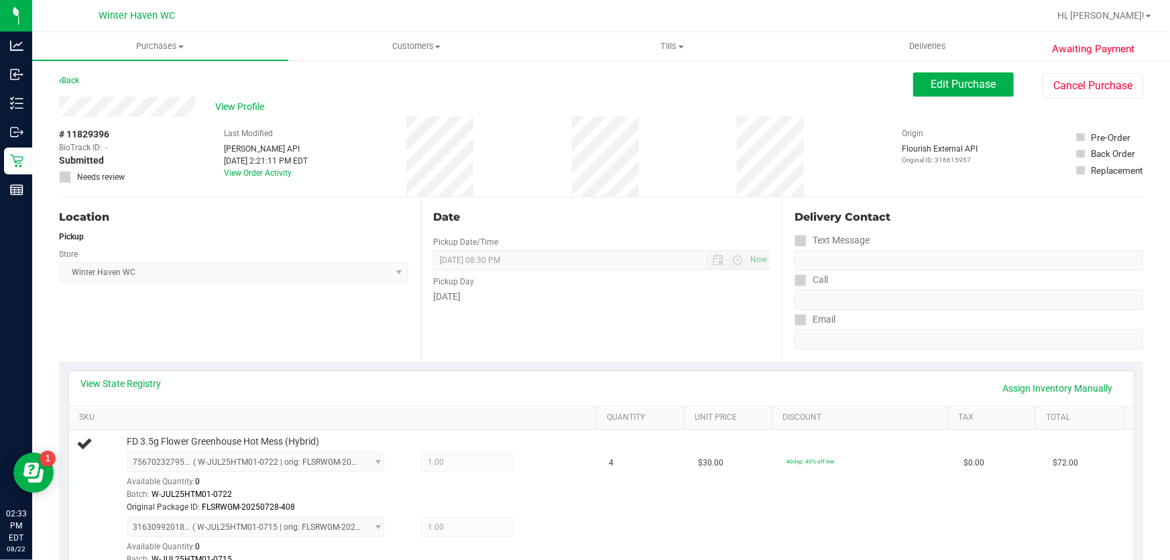
click at [469, 369] on div "View State Registry Assign Inventory Manually SKU Quantity Unit Price Discount …" at bounding box center [601, 478] width 1085 height 233
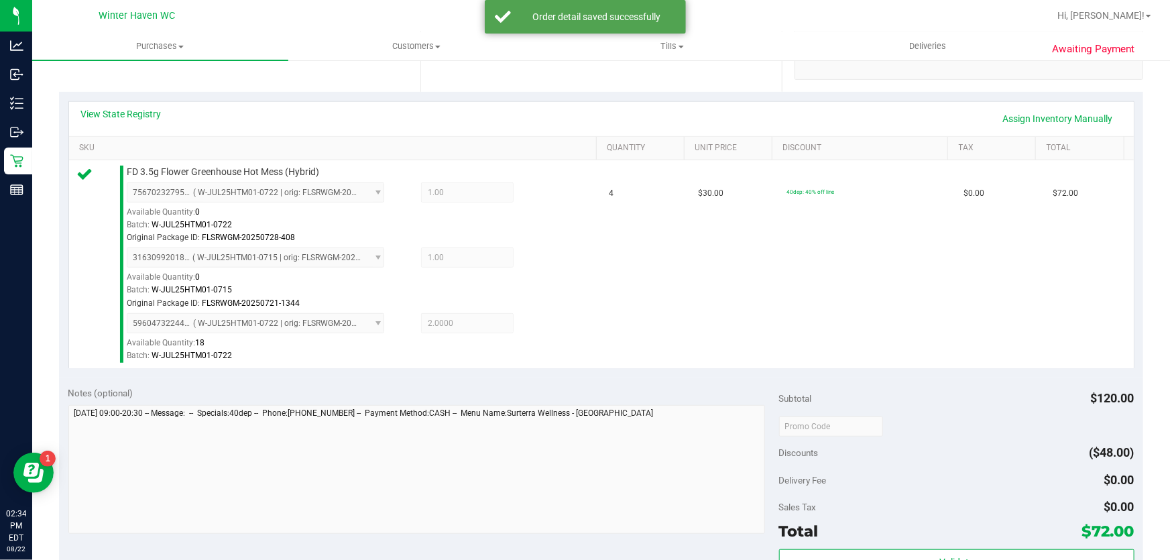
scroll to position [427, 0]
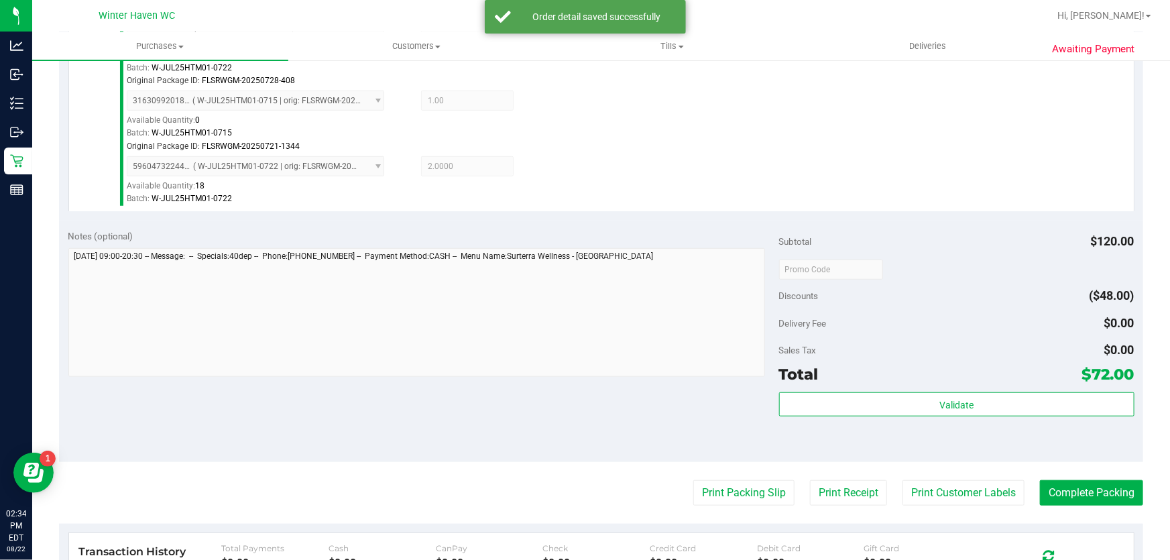
click at [855, 388] on div "Subtotal $120.00 Discounts ($48.00) Delivery Fee $0.00 Sales Tax $0.00 Total $7…" at bounding box center [956, 340] width 355 height 223
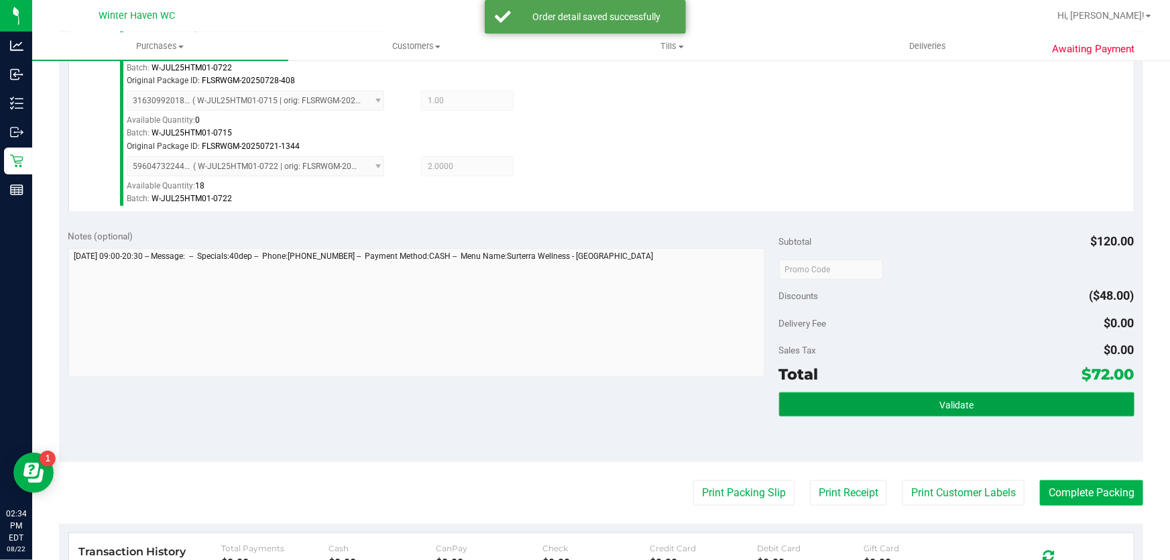
click at [852, 404] on button "Validate" at bounding box center [956, 404] width 355 height 24
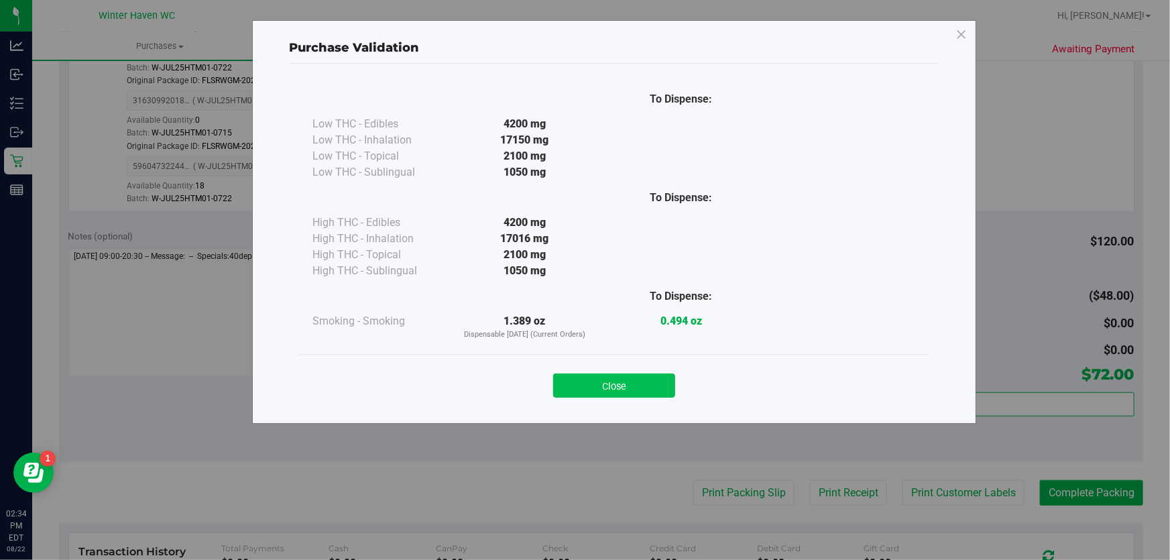
click at [648, 376] on button "Close" at bounding box center [614, 386] width 122 height 24
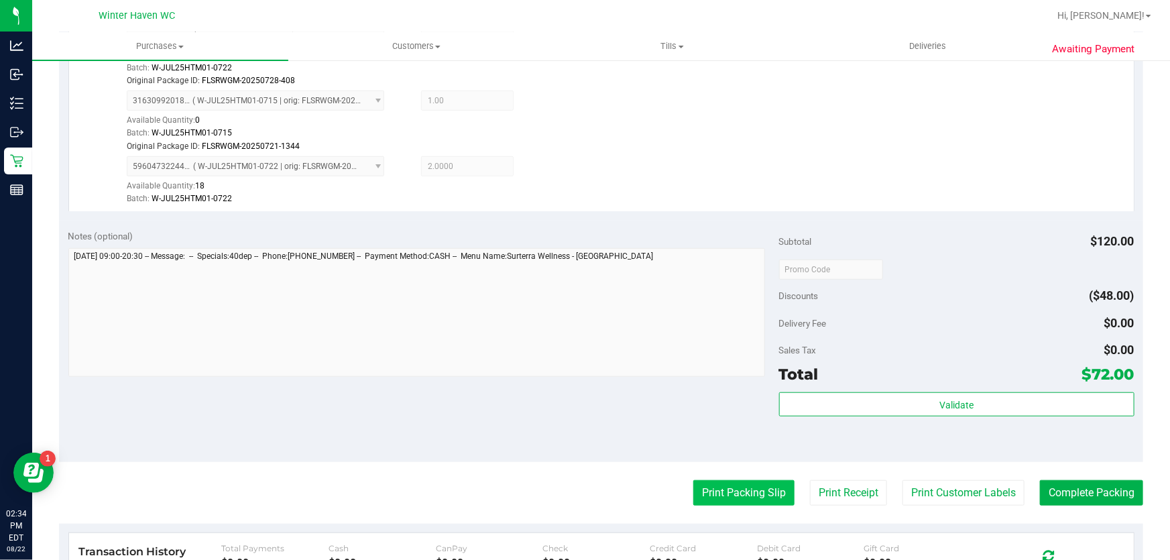
click at [746, 483] on button "Print Packing Slip" at bounding box center [744, 492] width 101 height 25
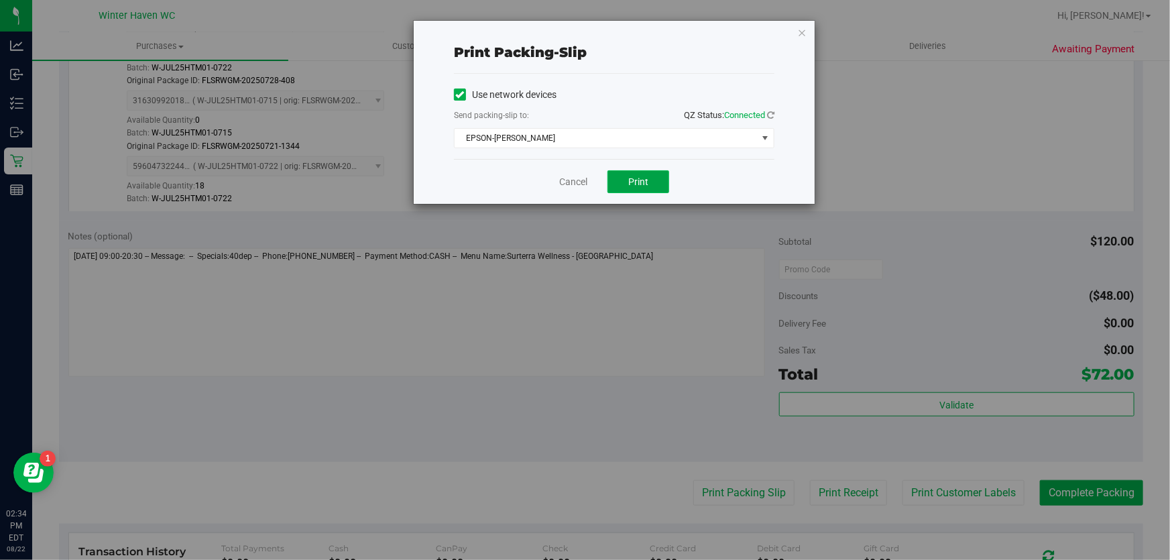
click at [644, 189] on button "Print" at bounding box center [639, 181] width 62 height 23
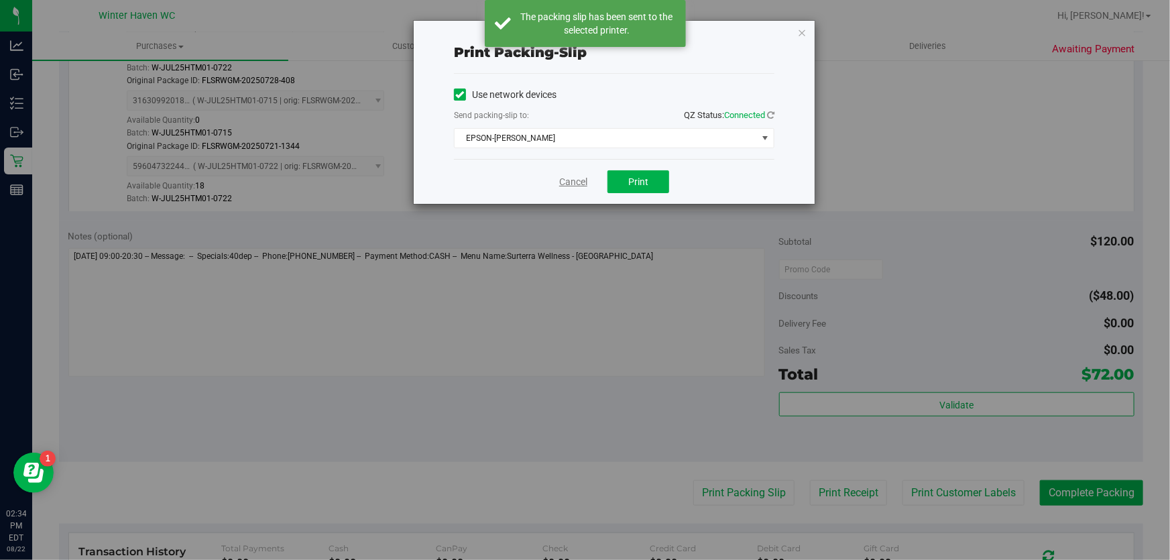
click at [576, 181] on link "Cancel" at bounding box center [573, 182] width 28 height 14
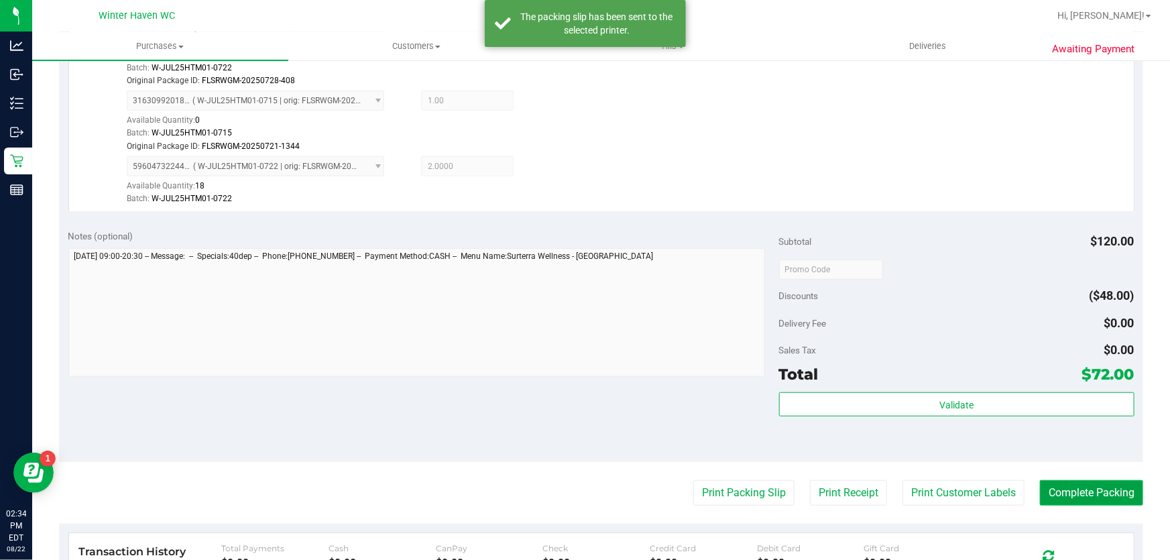
click at [1040, 494] on button "Complete Packing" at bounding box center [1091, 492] width 103 height 25
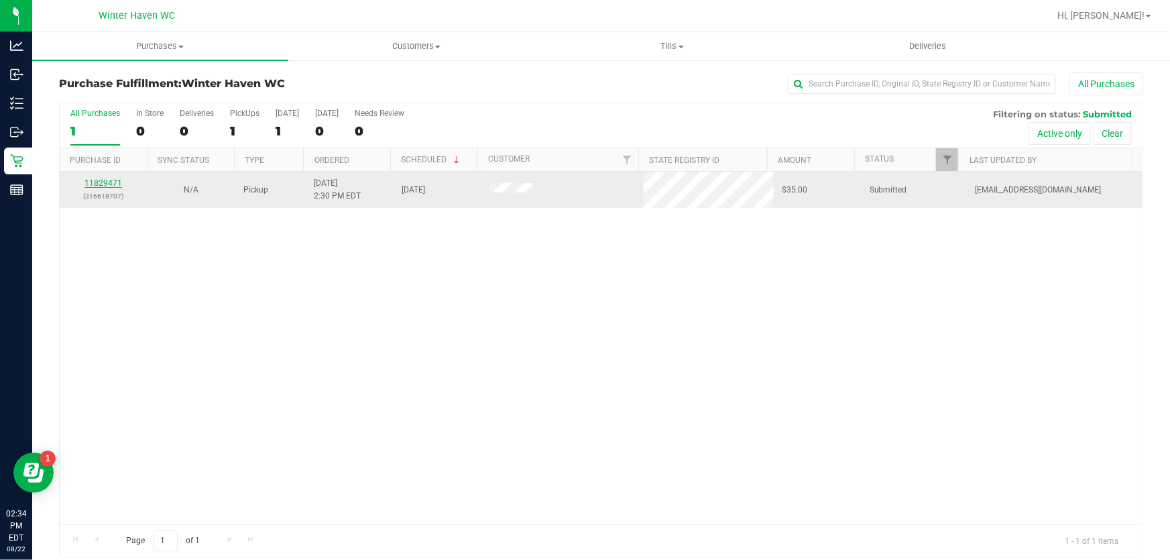
click at [93, 180] on link "11829471" at bounding box center [104, 182] width 38 height 9
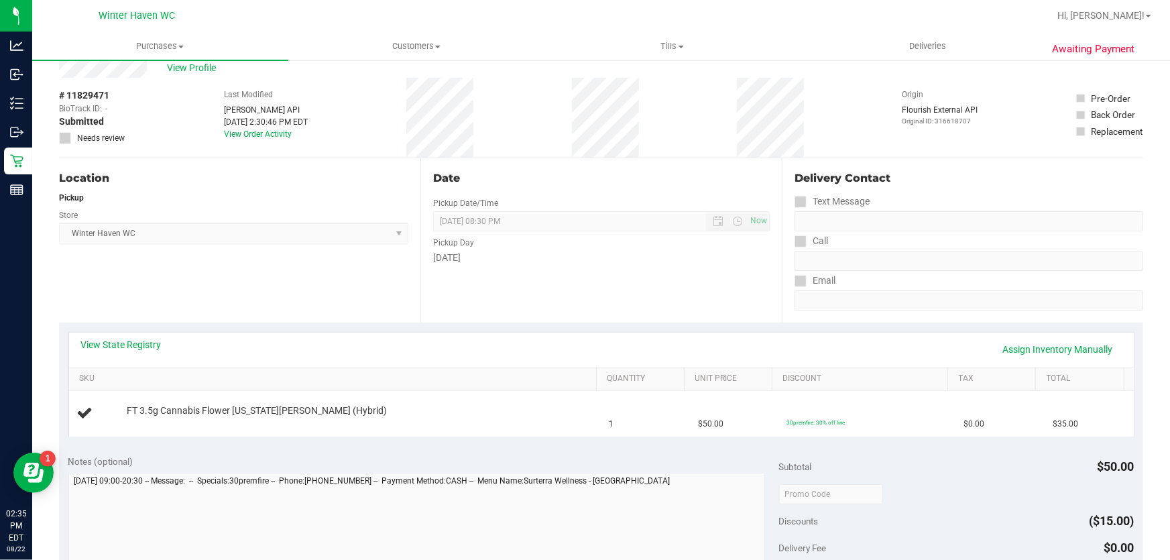
scroll to position [60, 0]
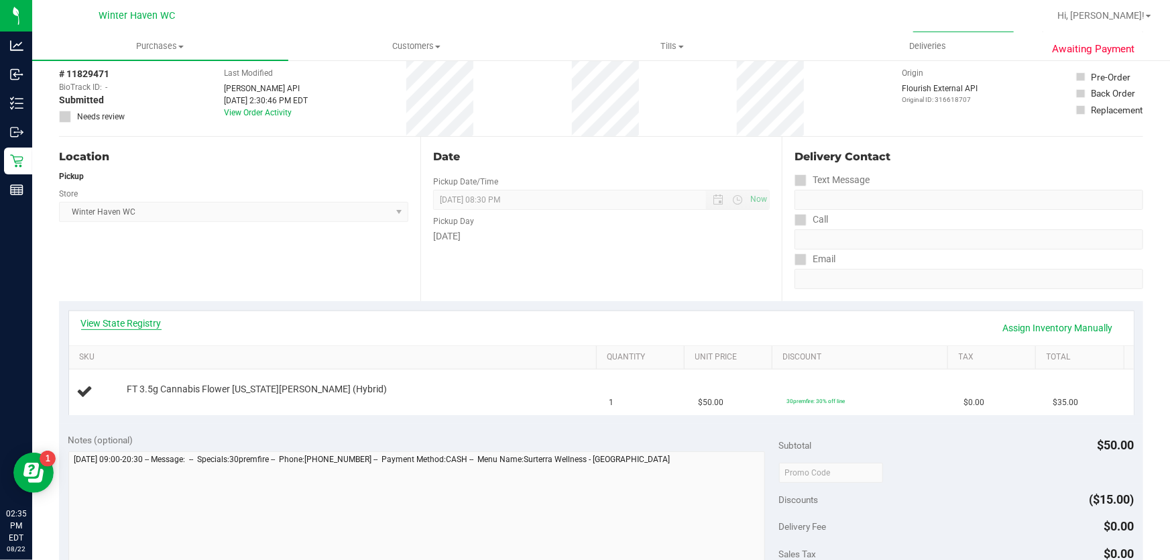
click at [131, 321] on link "View State Registry" at bounding box center [121, 323] width 80 height 13
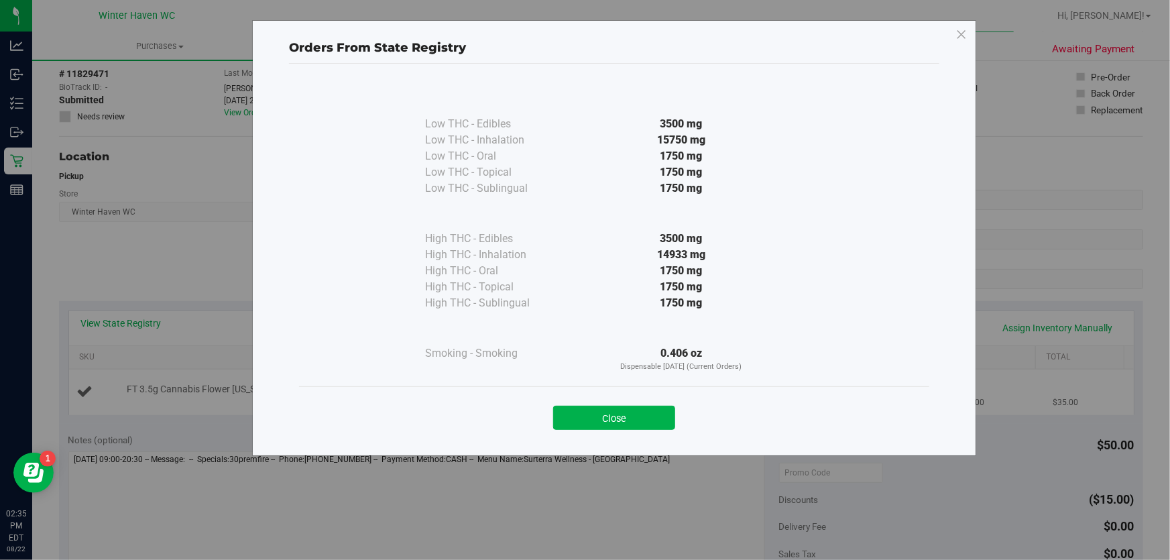
click at [652, 409] on button "Close" at bounding box center [614, 418] width 122 height 24
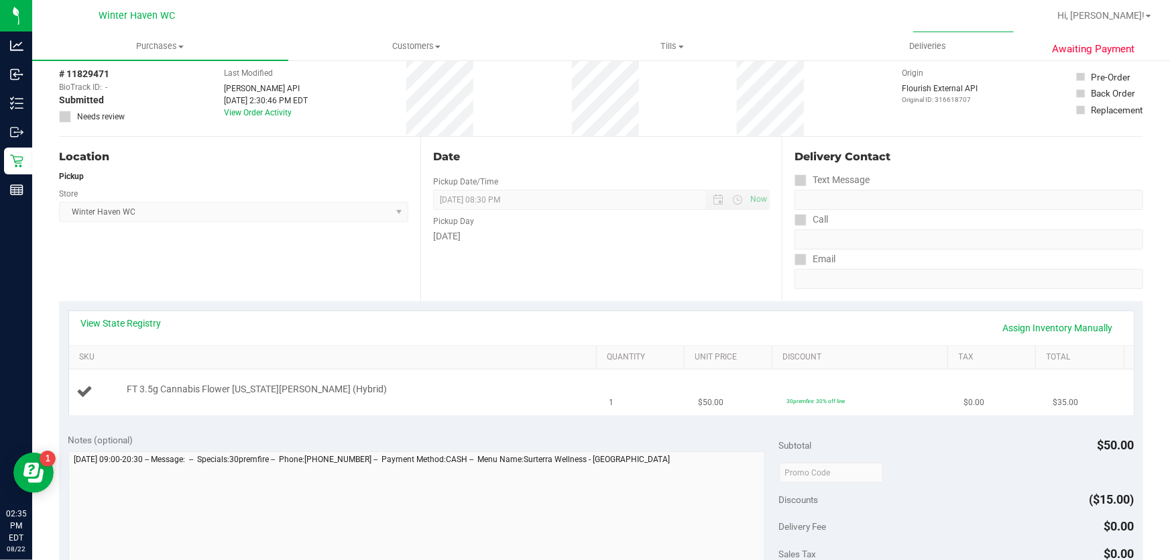
click at [712, 386] on td "$50.00" at bounding box center [734, 392] width 89 height 45
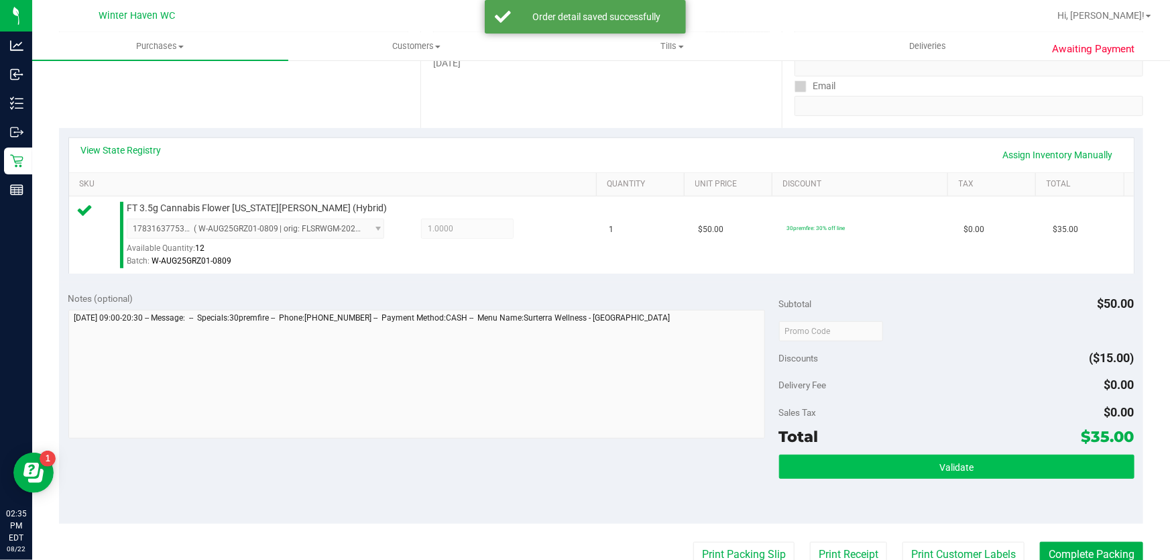
scroll to position [366, 0]
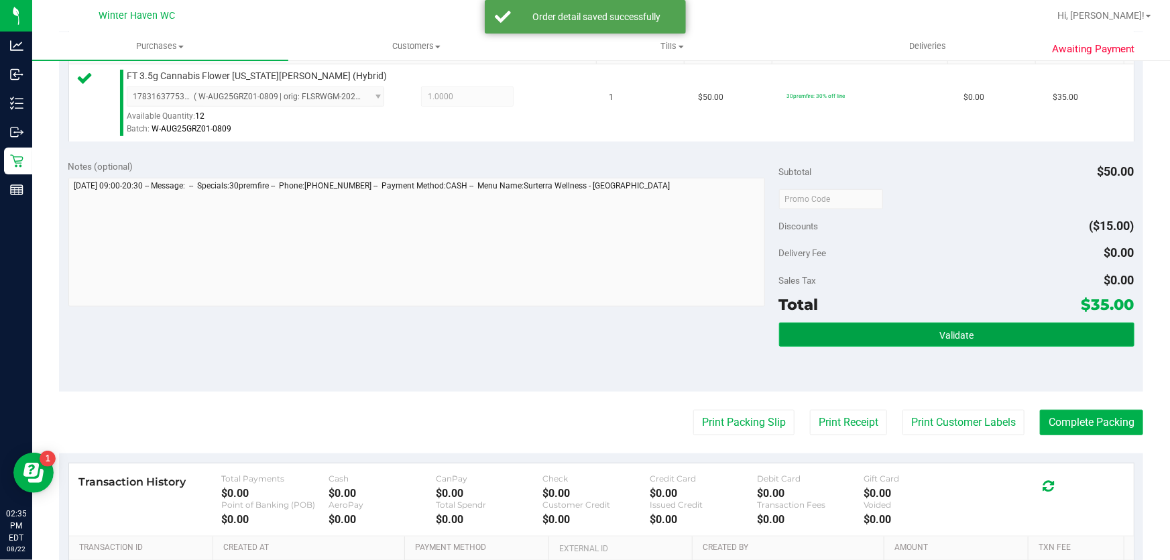
click at [878, 342] on button "Validate" at bounding box center [956, 335] width 355 height 24
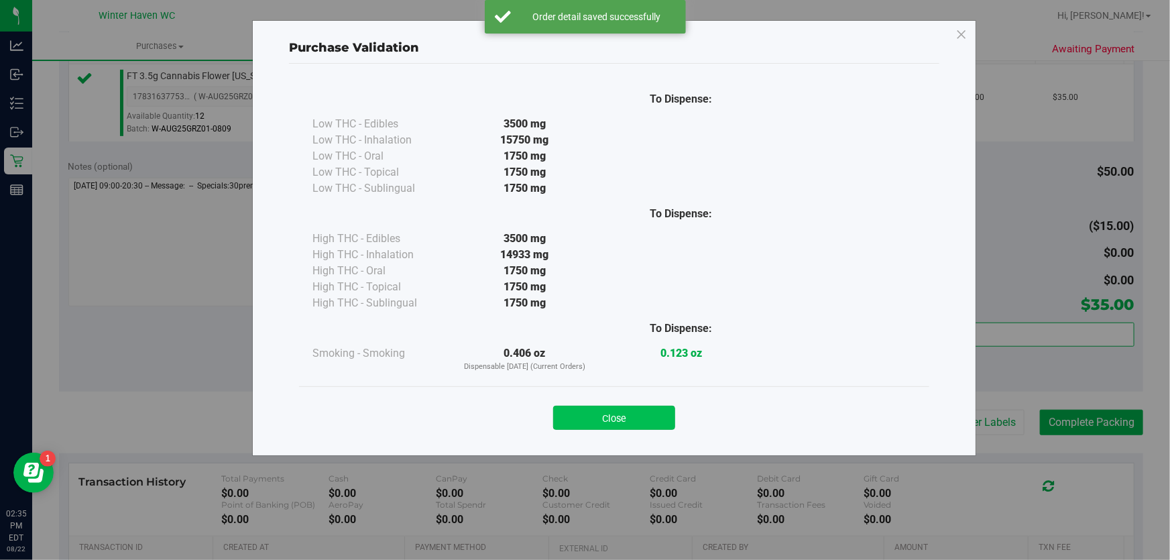
click at [591, 418] on button "Close" at bounding box center [614, 418] width 122 height 24
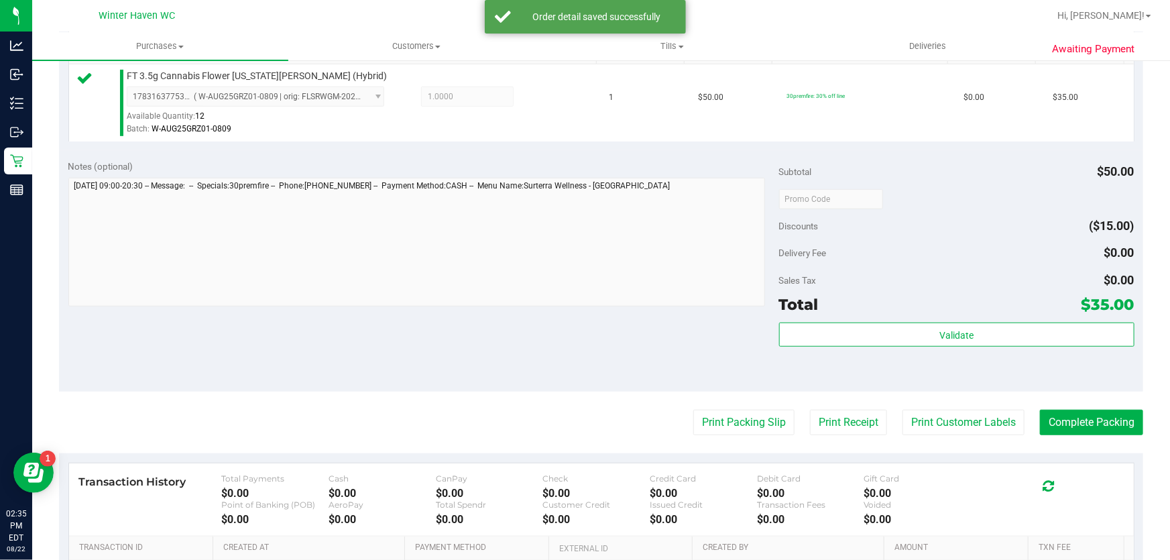
click at [723, 436] on purchase-details "Back Edit Purchase Cancel Purchase View Profile # 11829471 BioTrack ID: - Submi…" at bounding box center [601, 205] width 1085 height 997
click at [724, 427] on button "Print Packing Slip" at bounding box center [744, 422] width 101 height 25
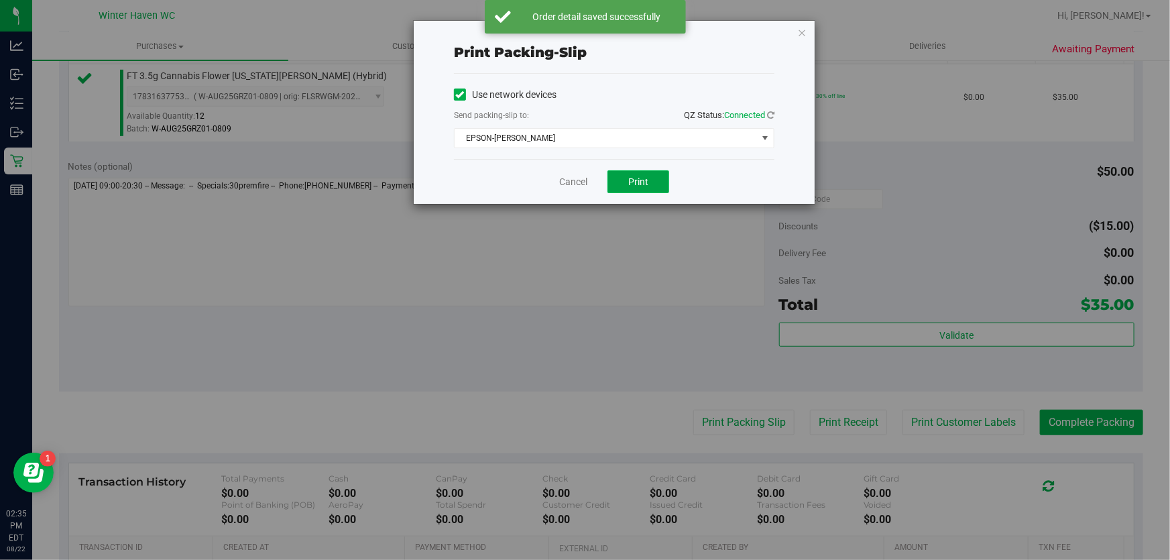
click at [614, 183] on button "Print" at bounding box center [639, 181] width 62 height 23
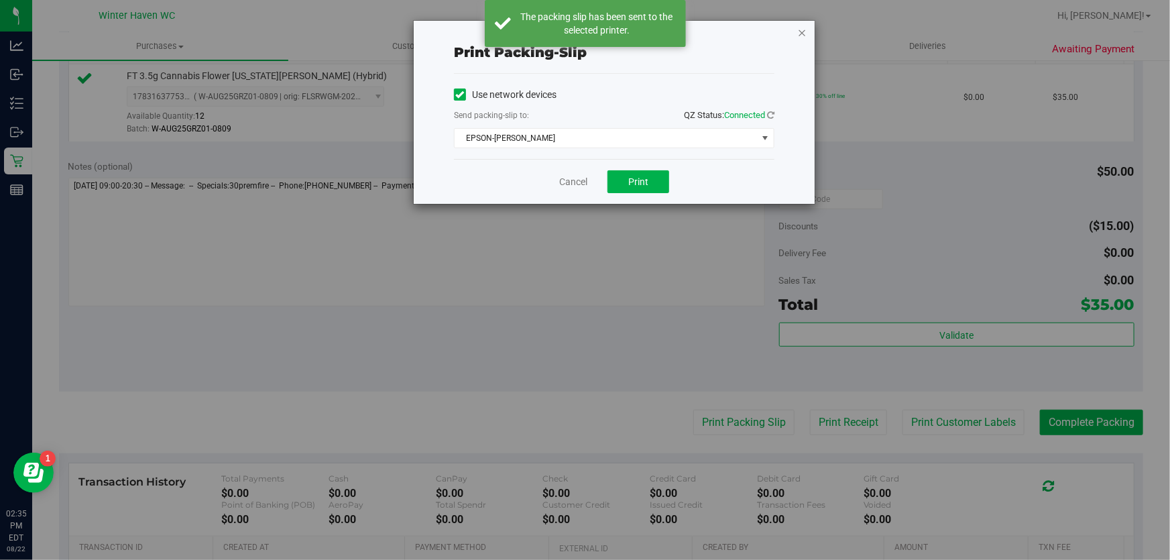
click at [804, 33] on icon "button" at bounding box center [802, 32] width 9 height 16
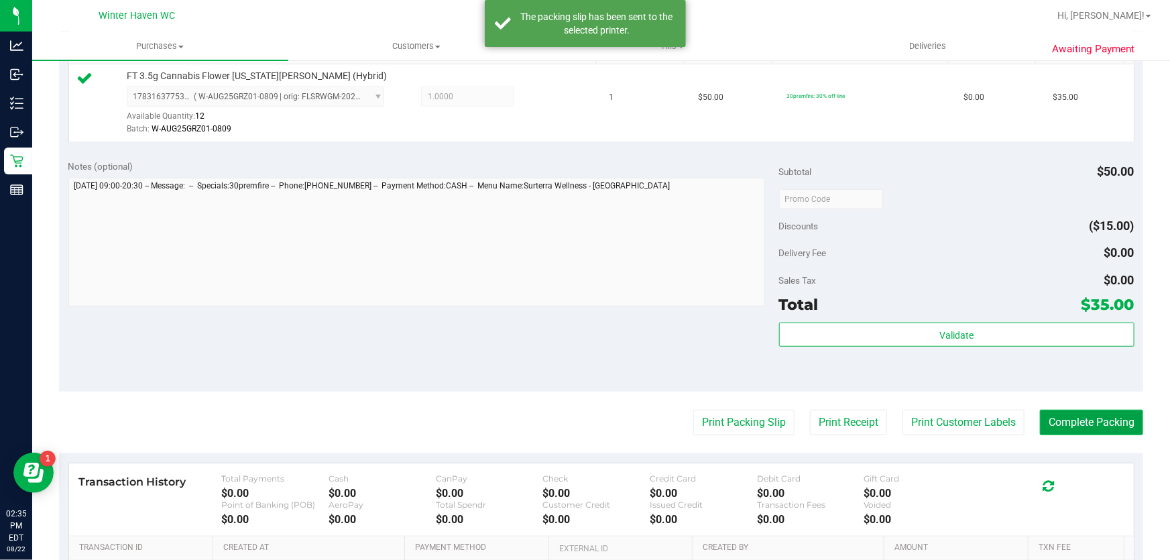
click at [1111, 425] on button "Complete Packing" at bounding box center [1091, 422] width 103 height 25
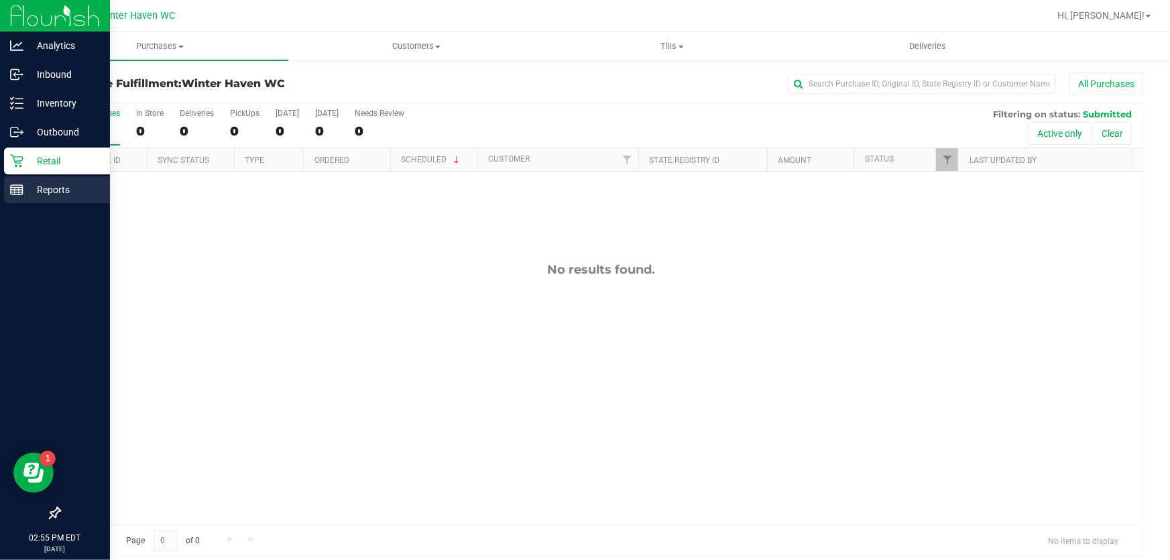
click at [14, 195] on rect at bounding box center [17, 189] width 12 height 9
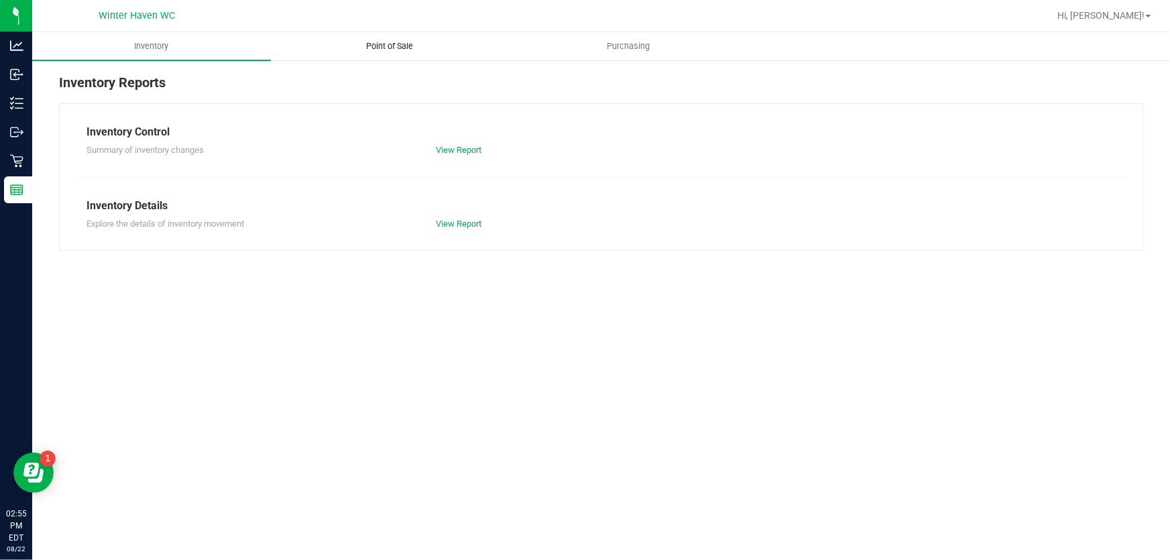
click at [391, 54] on uib-tab-heading "Point of Sale" at bounding box center [390, 46] width 237 height 27
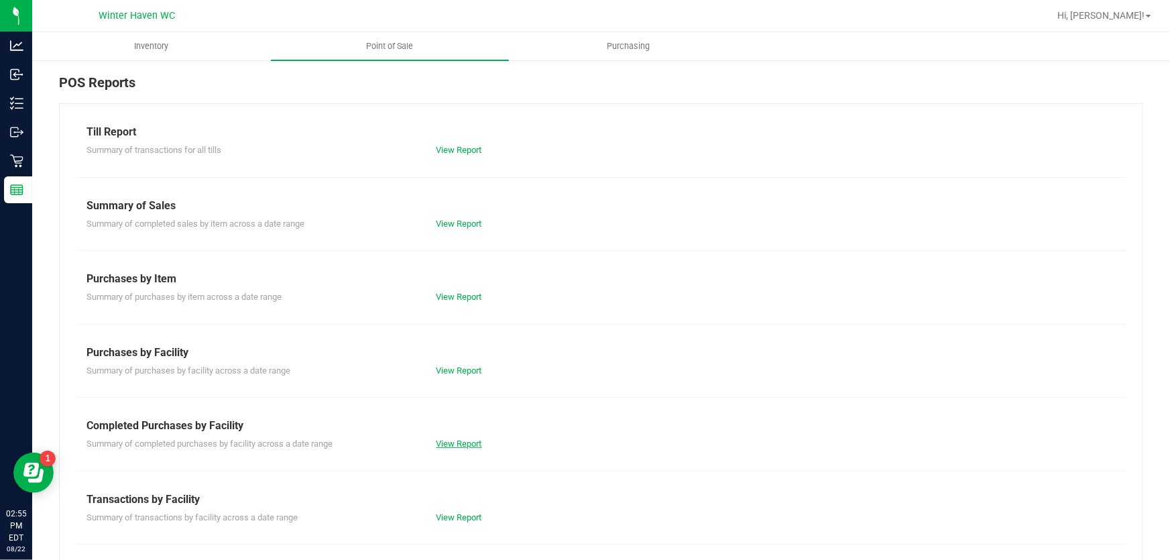
click at [456, 439] on link "View Report" at bounding box center [460, 444] width 46 height 10
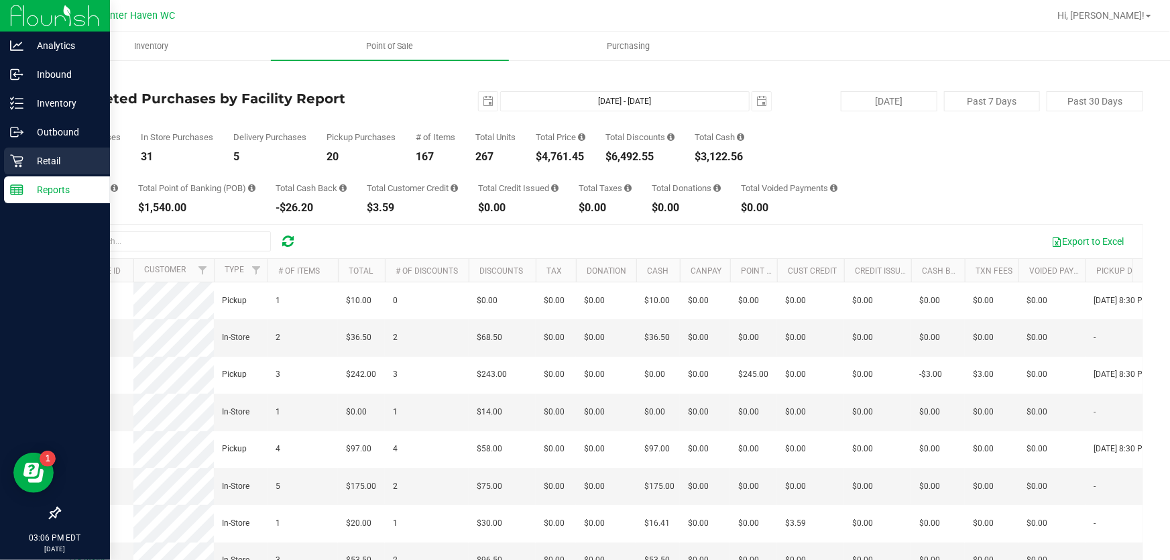
click at [17, 164] on icon at bounding box center [16, 160] width 13 height 13
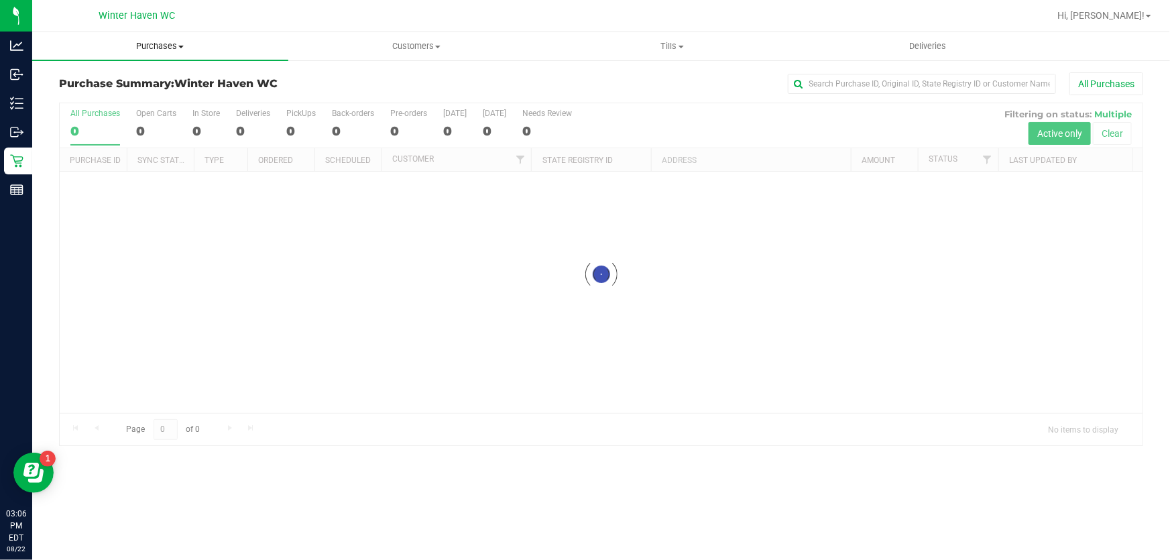
click at [164, 46] on span "Purchases" at bounding box center [160, 46] width 256 height 12
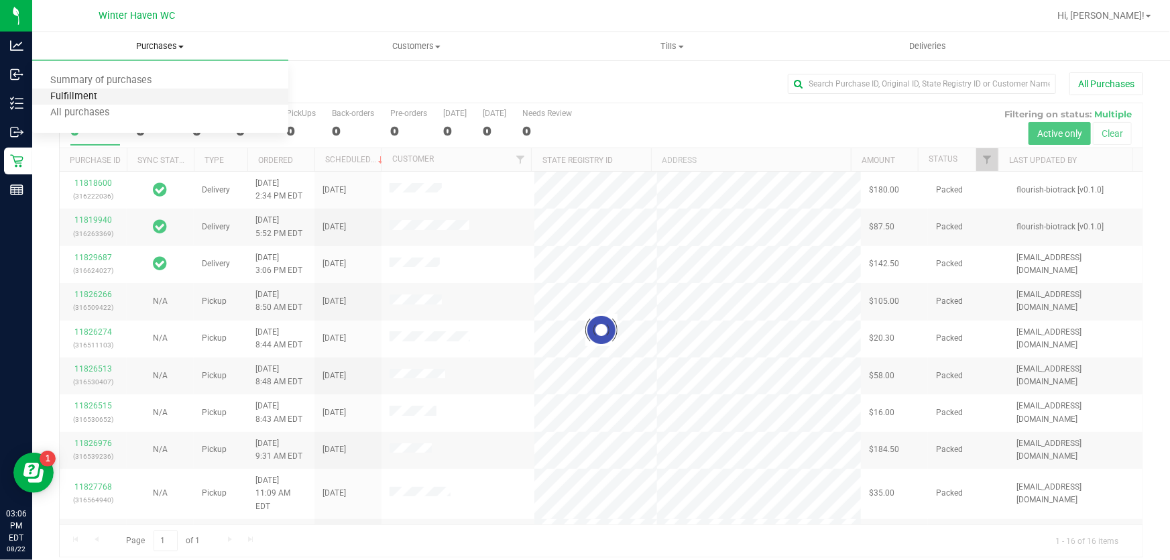
click at [83, 94] on span "Fulfillment" at bounding box center [73, 96] width 83 height 11
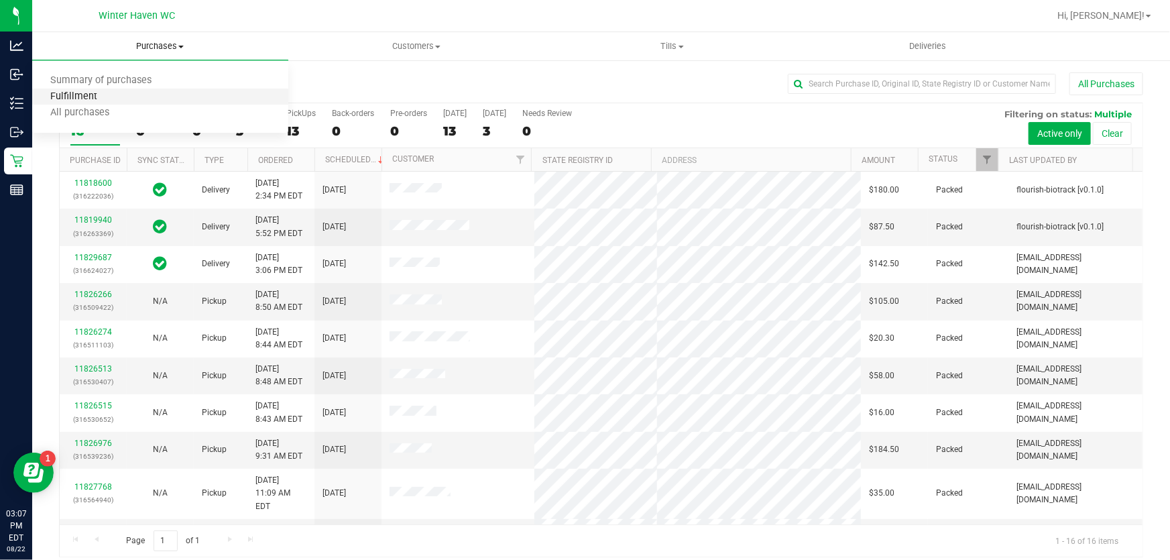
click at [112, 95] on span "Fulfillment" at bounding box center [73, 96] width 83 height 11
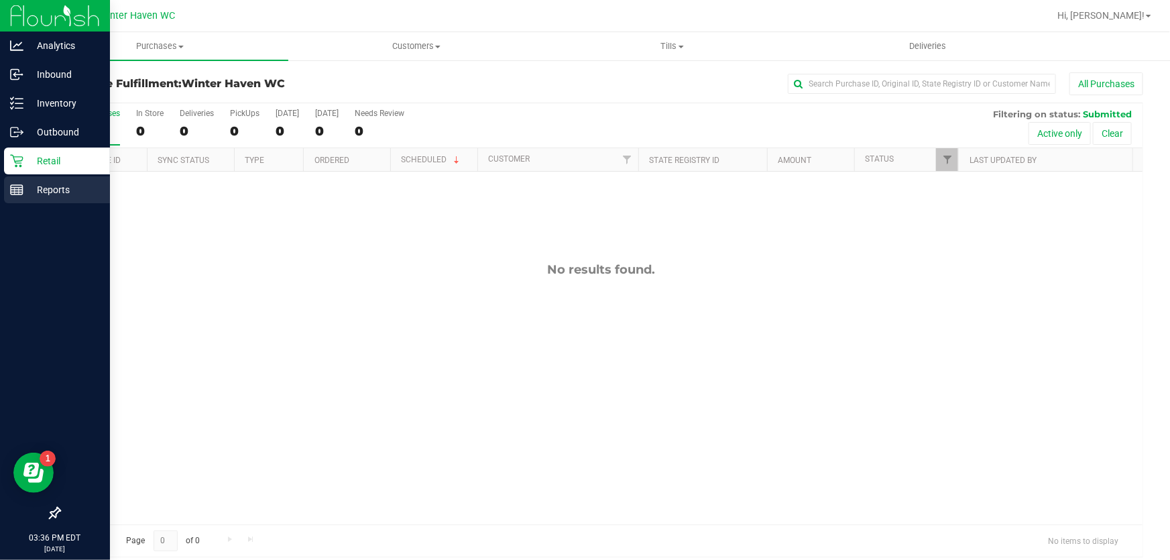
click at [25, 184] on p "Reports" at bounding box center [63, 190] width 80 height 16
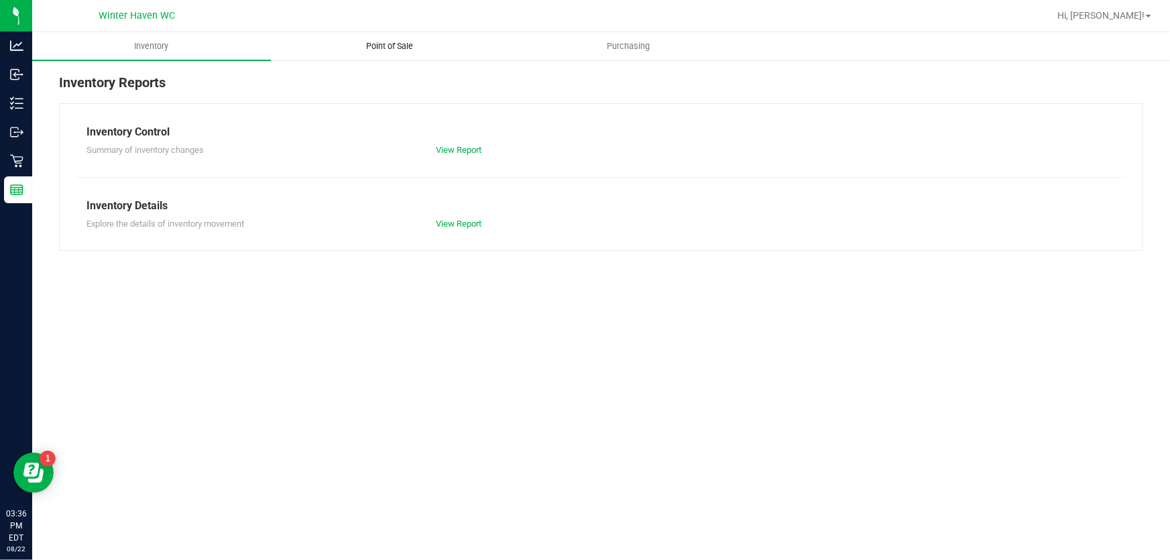
click at [402, 53] on uib-tab-heading "Point of Sale" at bounding box center [390, 46] width 237 height 27
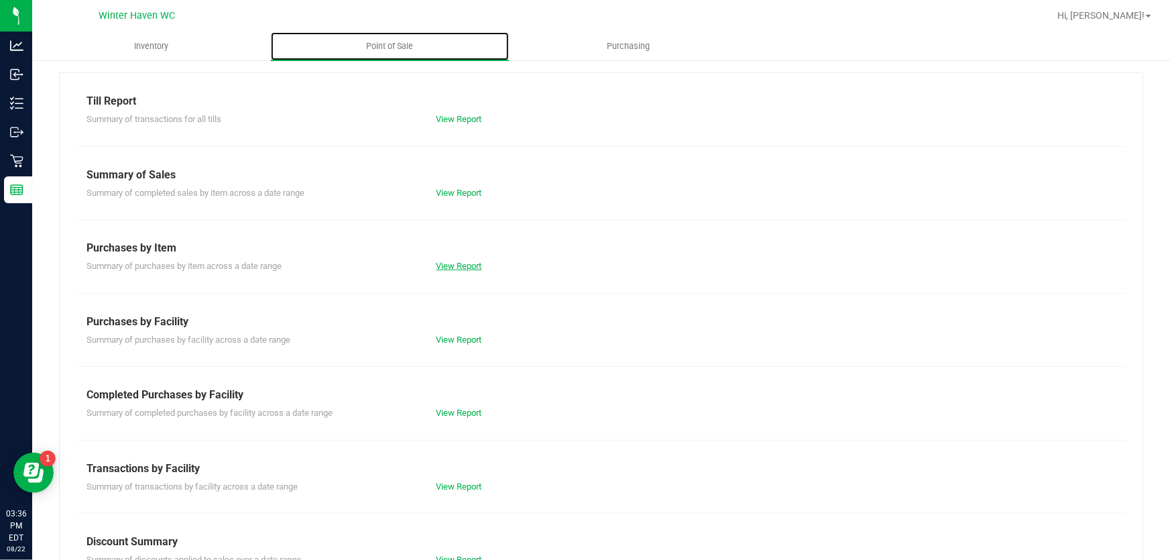
scroll to position [60, 0]
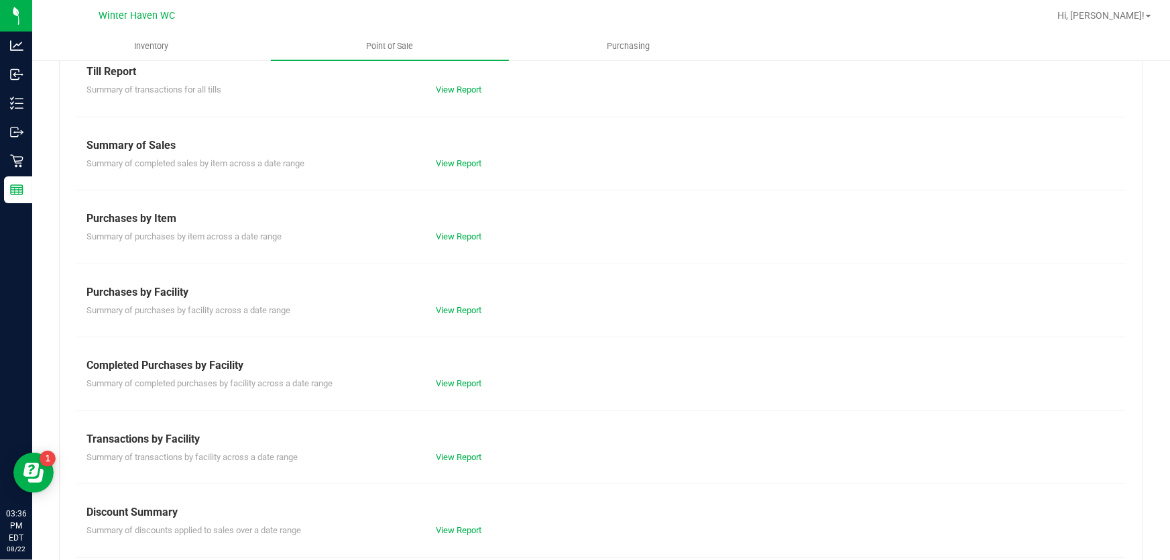
click at [464, 374] on div "Summary of completed purchases by facility across a date range View Report" at bounding box center [601, 382] width 1050 height 17
click at [464, 382] on link "View Report" at bounding box center [460, 383] width 46 height 10
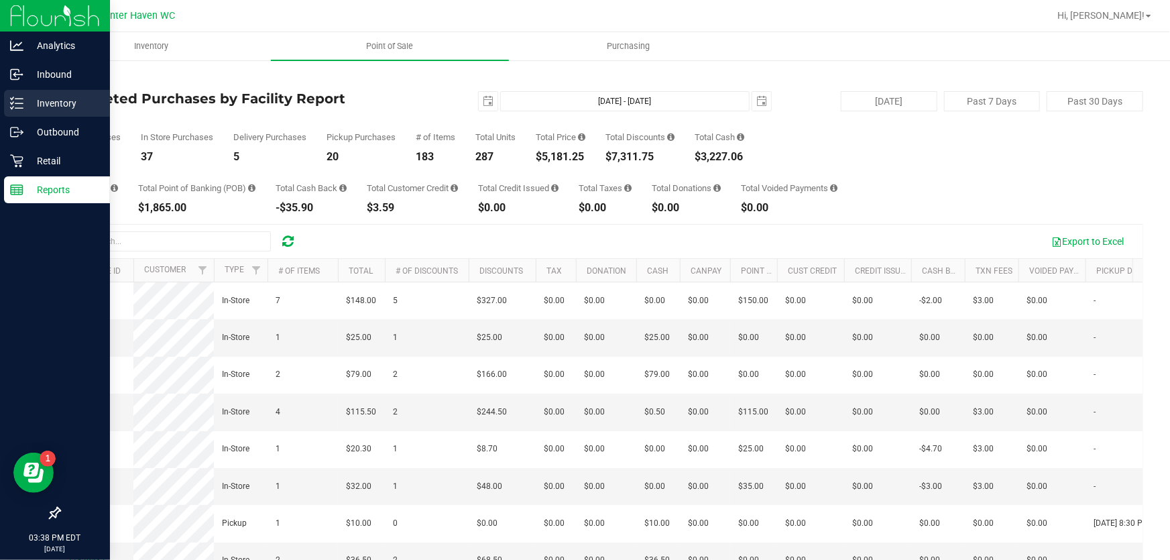
click at [54, 100] on p "Inventory" at bounding box center [63, 103] width 80 height 16
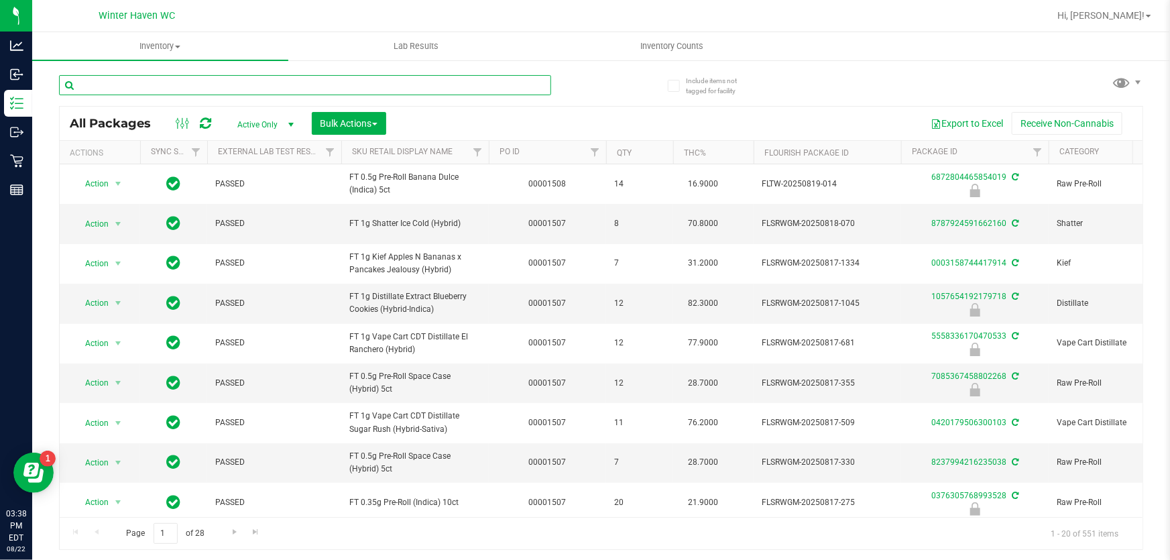
click at [294, 88] on input "text" at bounding box center [305, 85] width 492 height 20
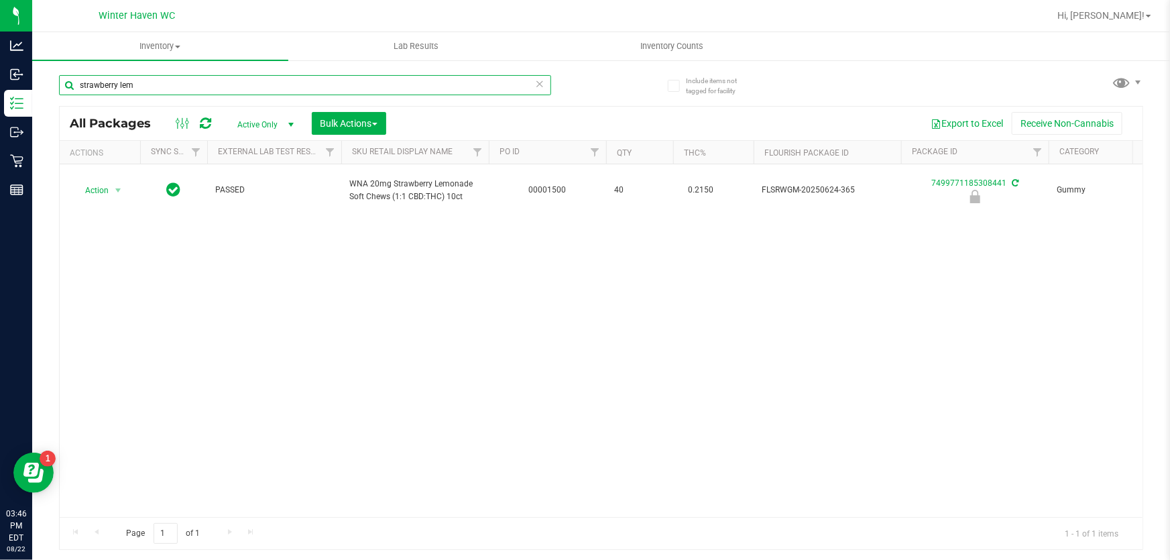
type input "strawberry lem"
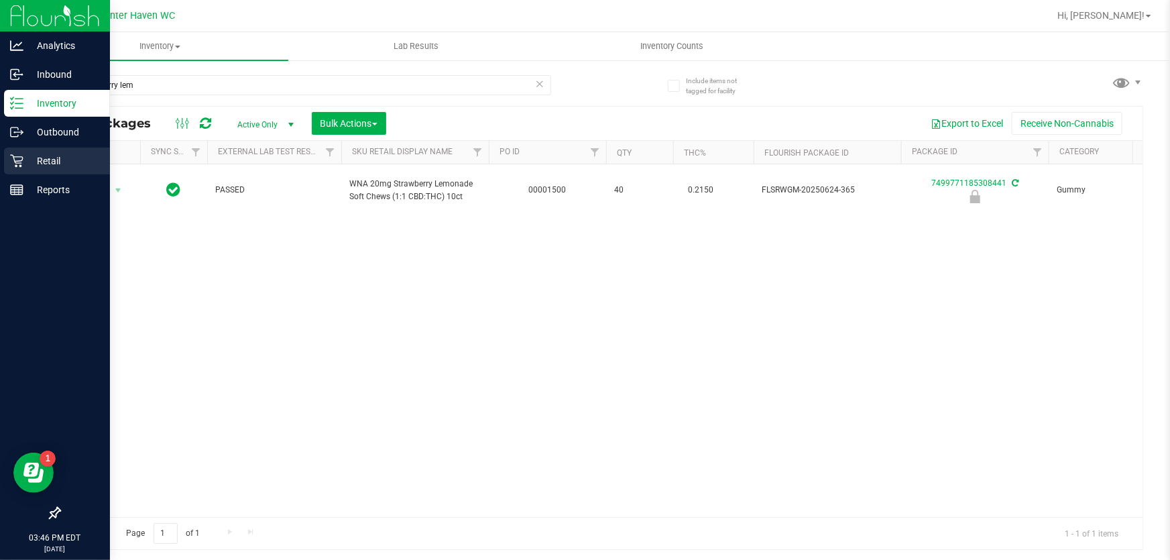
click at [20, 162] on icon at bounding box center [16, 160] width 13 height 13
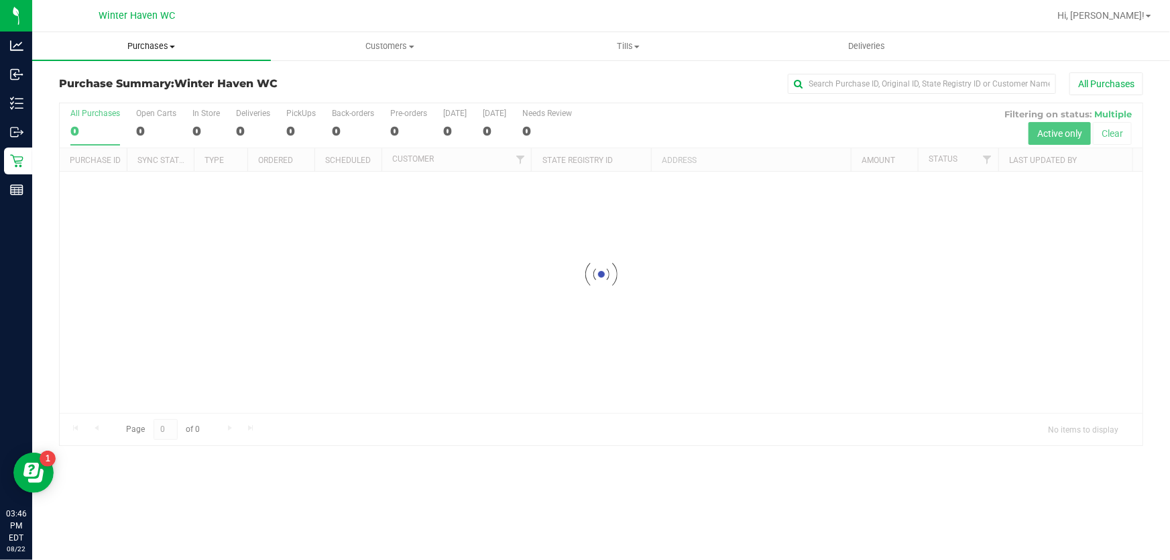
click at [161, 48] on span "Purchases" at bounding box center [151, 46] width 239 height 12
click at [83, 109] on span "All purchases" at bounding box center [79, 112] width 95 height 11
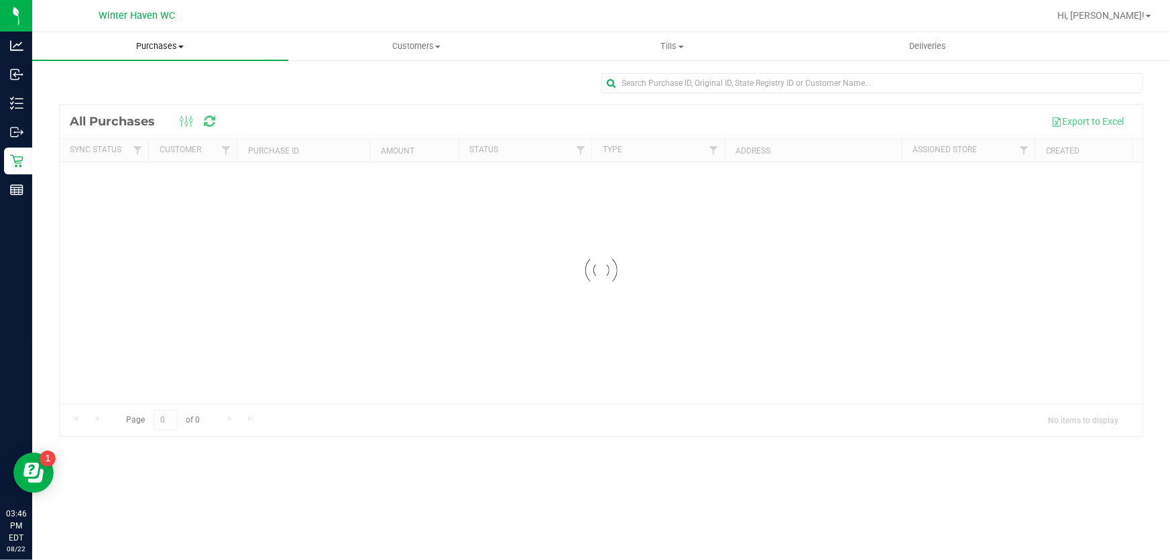
click at [148, 50] on span "Purchases" at bounding box center [160, 46] width 256 height 12
click at [68, 98] on span "Fulfillment" at bounding box center [73, 96] width 83 height 11
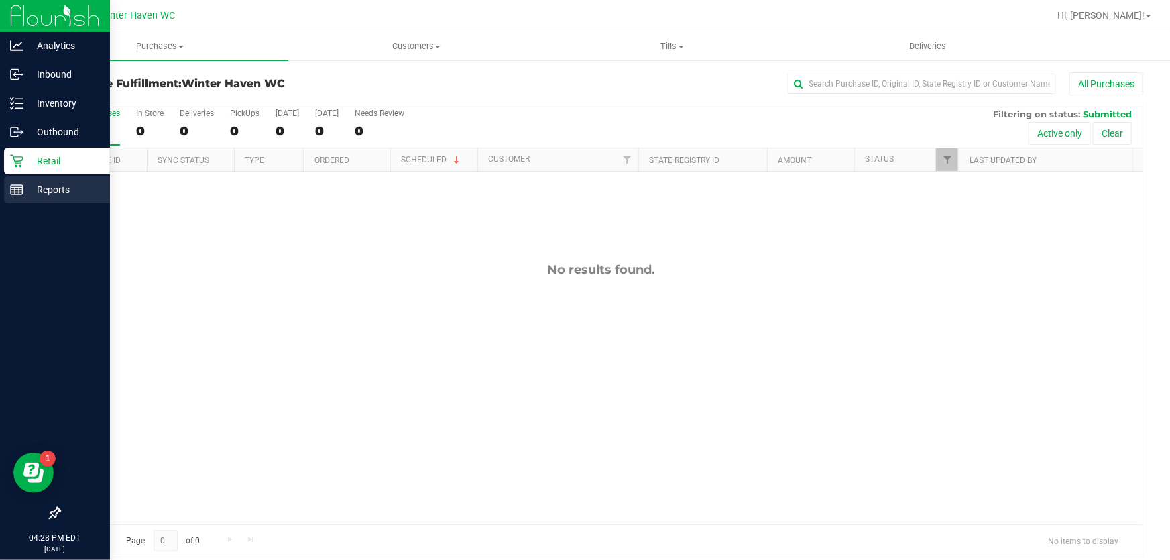
click at [23, 195] on p "Reports" at bounding box center [63, 190] width 80 height 16
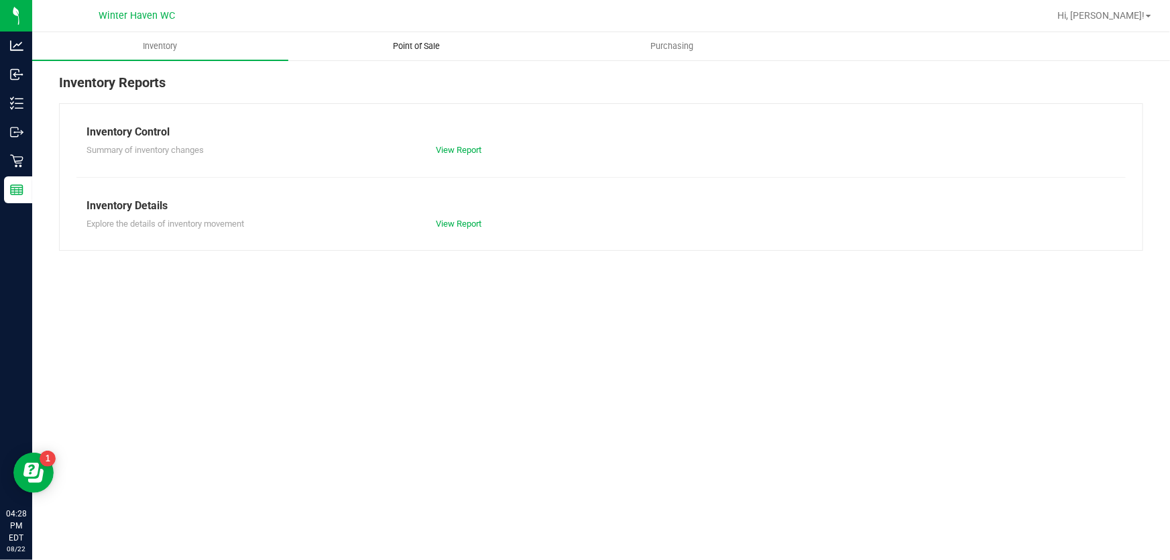
click at [415, 42] on span "Point of Sale" at bounding box center [416, 46] width 83 height 12
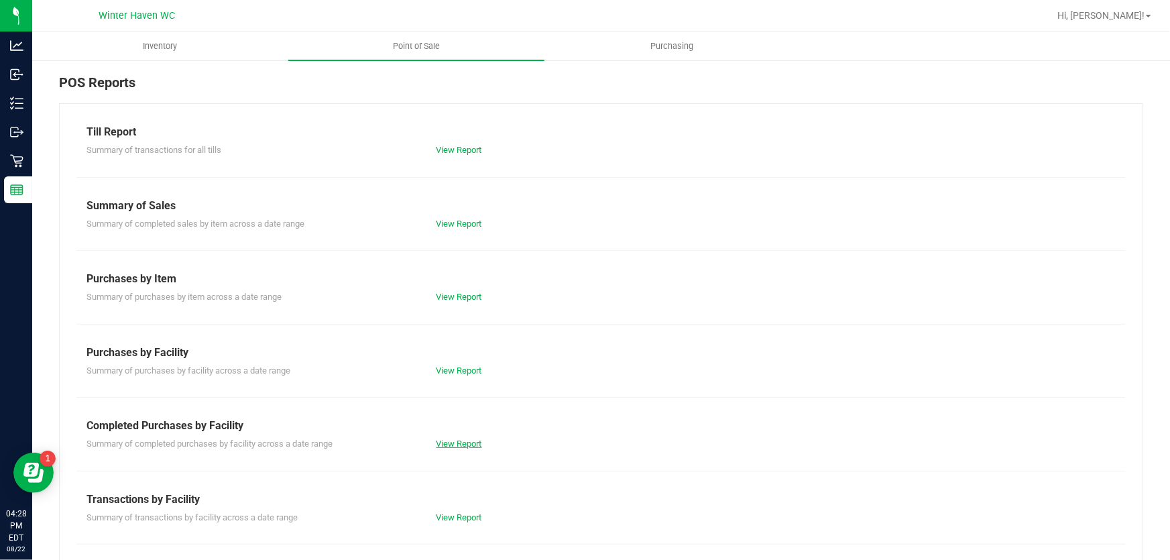
click at [470, 443] on link "View Report" at bounding box center [460, 444] width 46 height 10
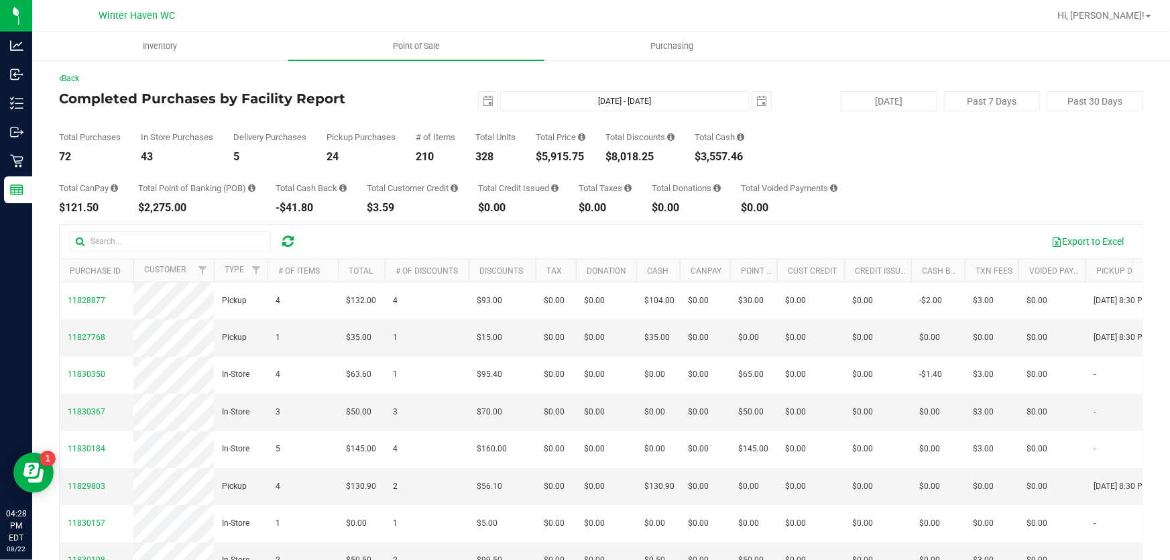
click at [512, 158] on div "328" at bounding box center [496, 157] width 40 height 11
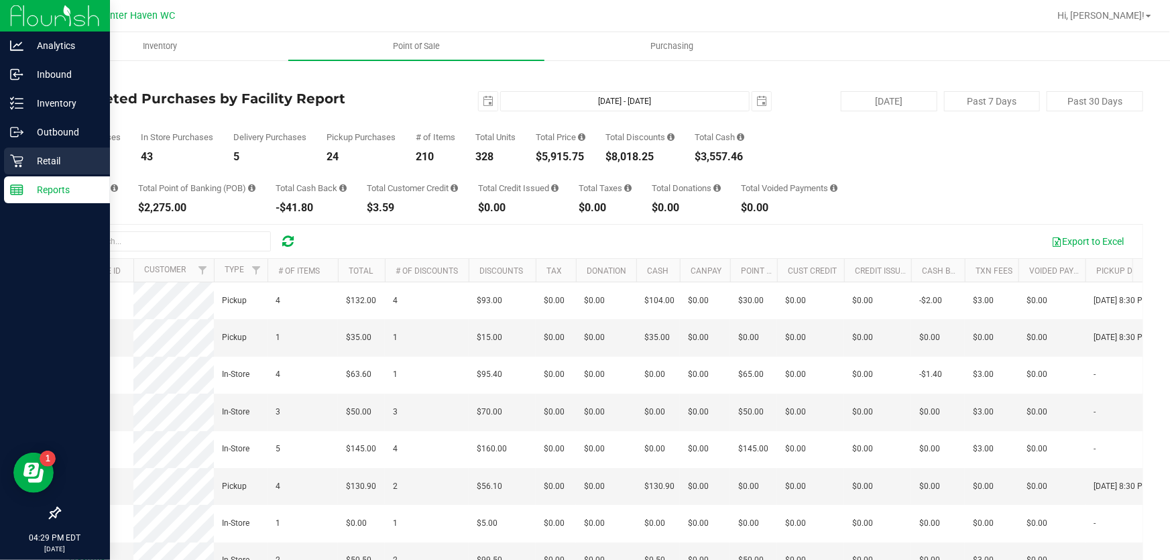
click at [41, 161] on p "Retail" at bounding box center [63, 161] width 80 height 16
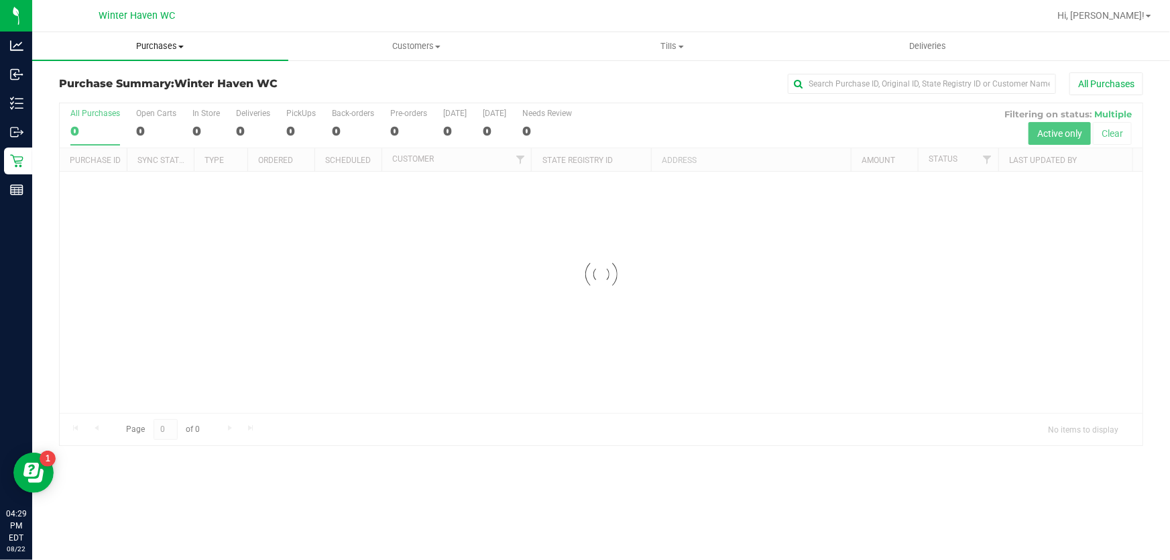
click at [156, 46] on span "Purchases" at bounding box center [160, 46] width 256 height 12
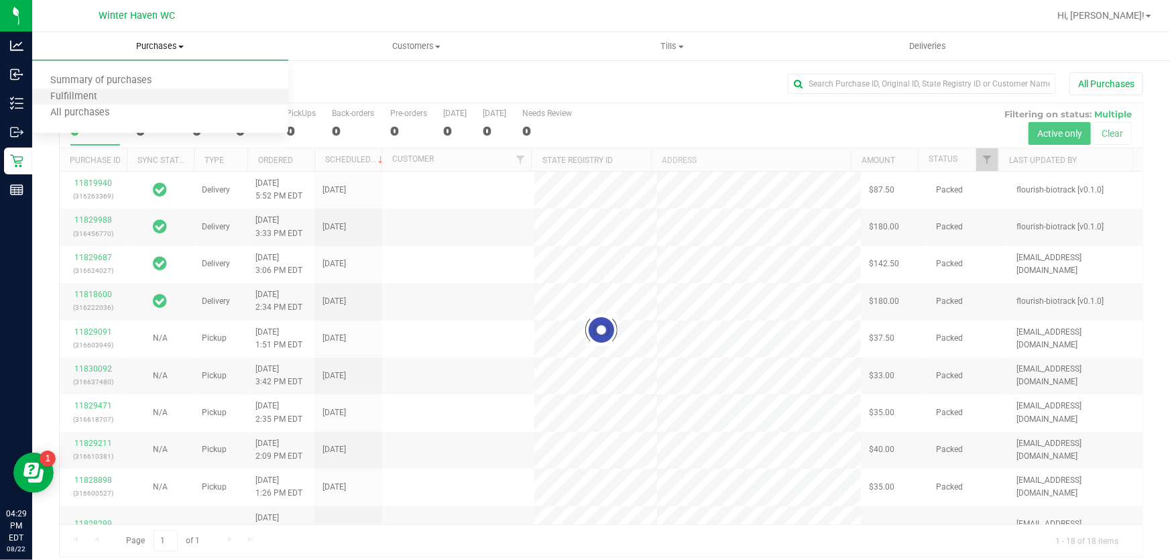
click at [122, 103] on li "Fulfillment" at bounding box center [160, 97] width 256 height 16
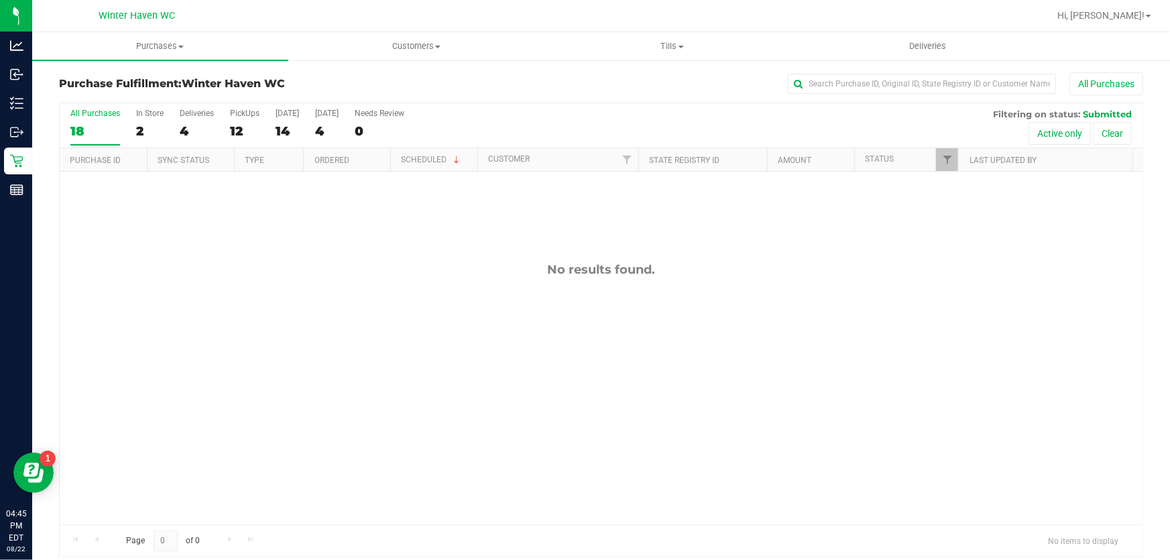
click at [354, 223] on div "No results found." at bounding box center [601, 393] width 1083 height 443
click at [452, 264] on div "No results found." at bounding box center [601, 269] width 1083 height 15
click at [1144, 11] on span "Hi, [PERSON_NAME]!" at bounding box center [1101, 15] width 87 height 11
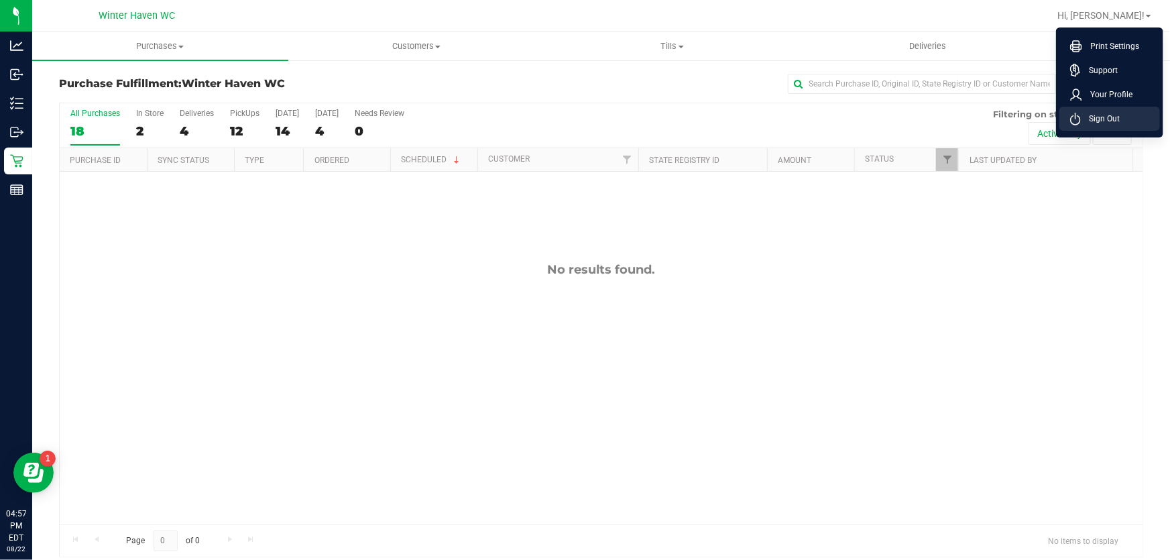
click at [1118, 121] on span "Sign Out" at bounding box center [1100, 118] width 39 height 13
